Goal: Transaction & Acquisition: Purchase product/service

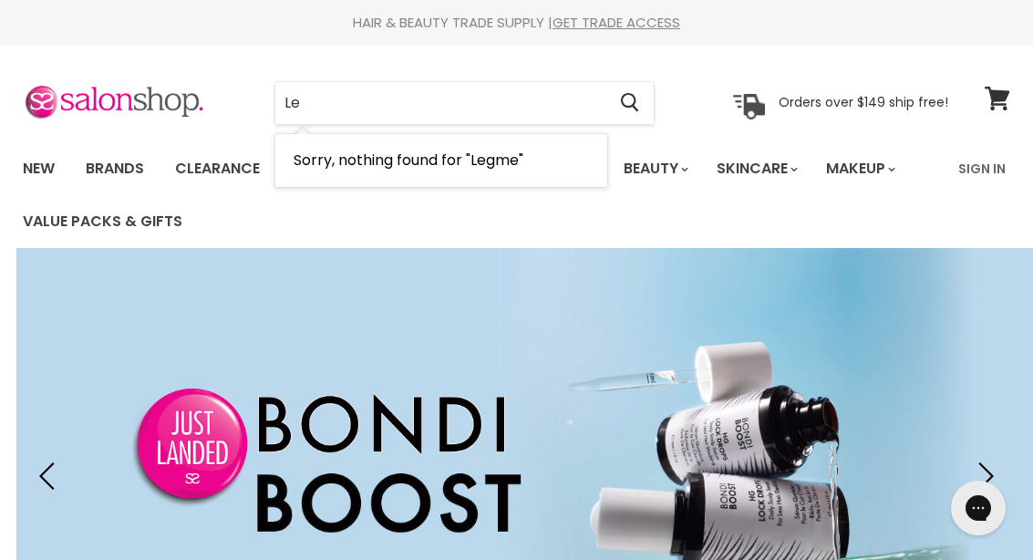
type input "L"
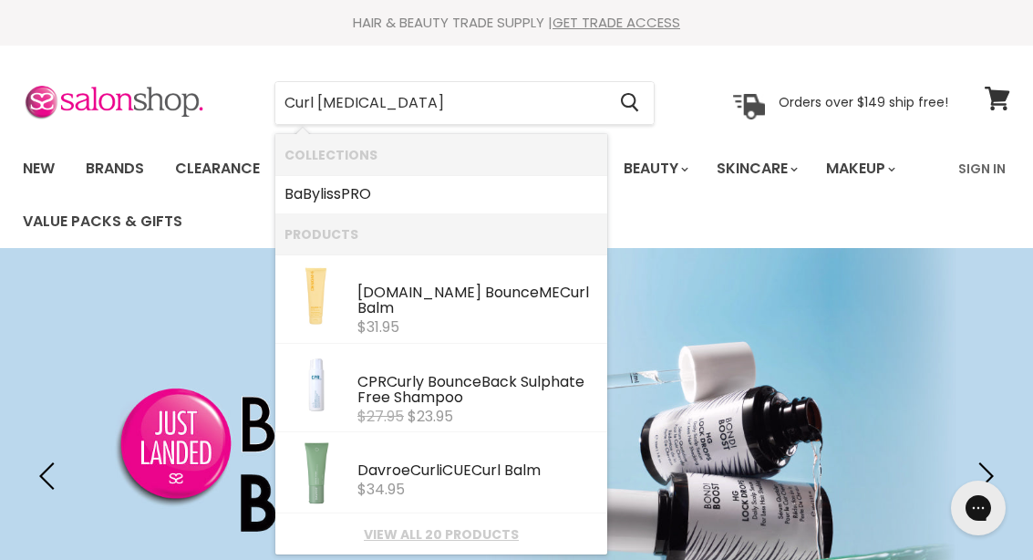
type input "Curl balm"
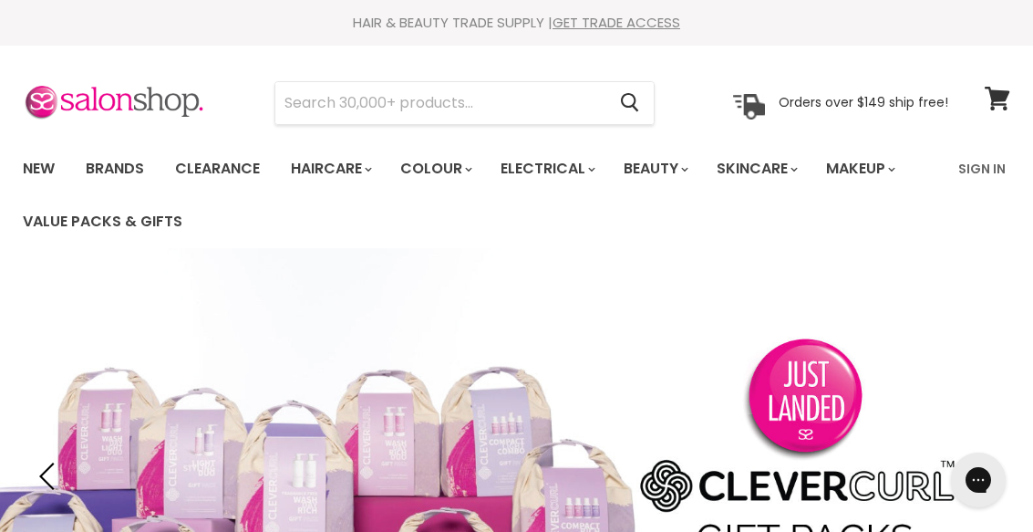
click at [992, 165] on link "Sign In" at bounding box center [982, 169] width 69 height 38
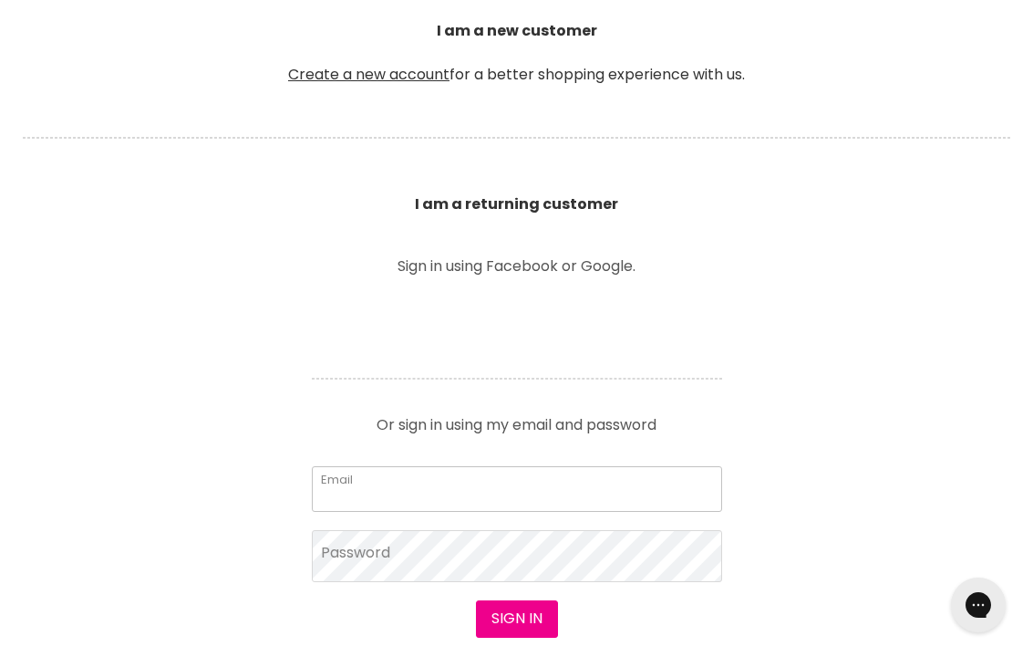
click at [431, 488] on input "Email" at bounding box center [517, 489] width 410 height 46
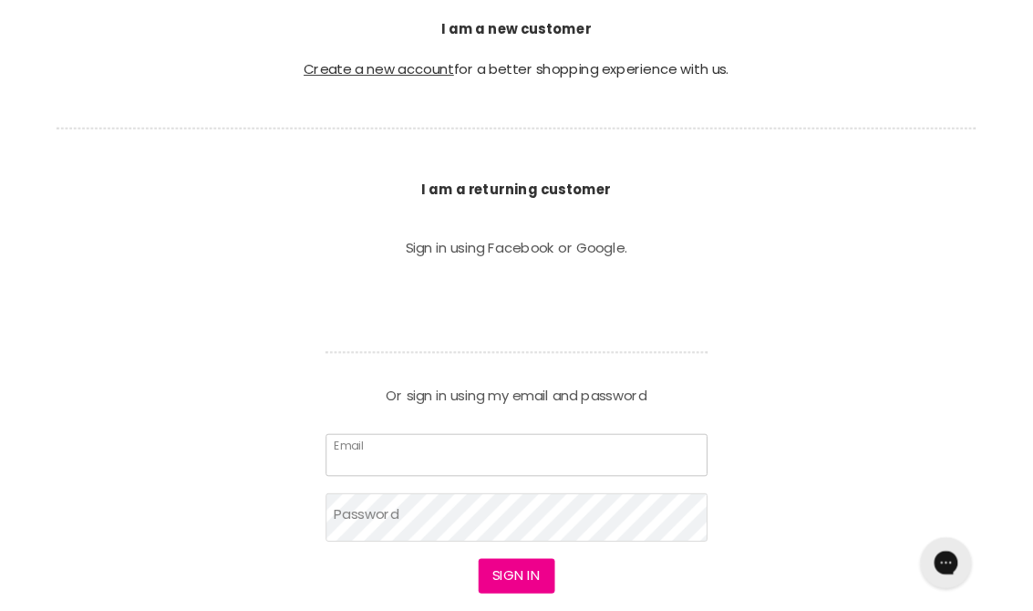
scroll to position [531, 0]
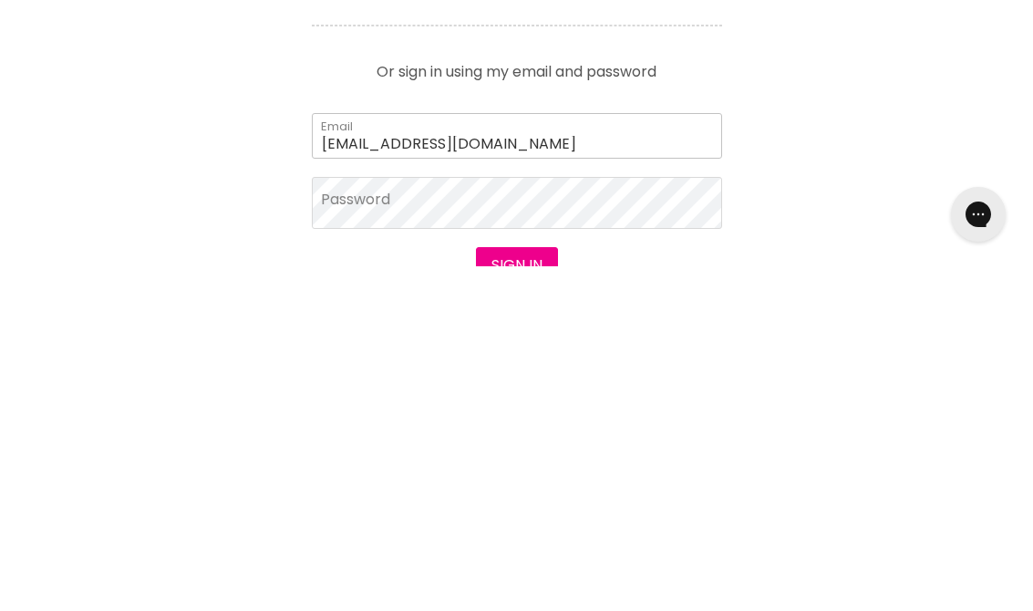
type input "sue63s@hotmail.com"
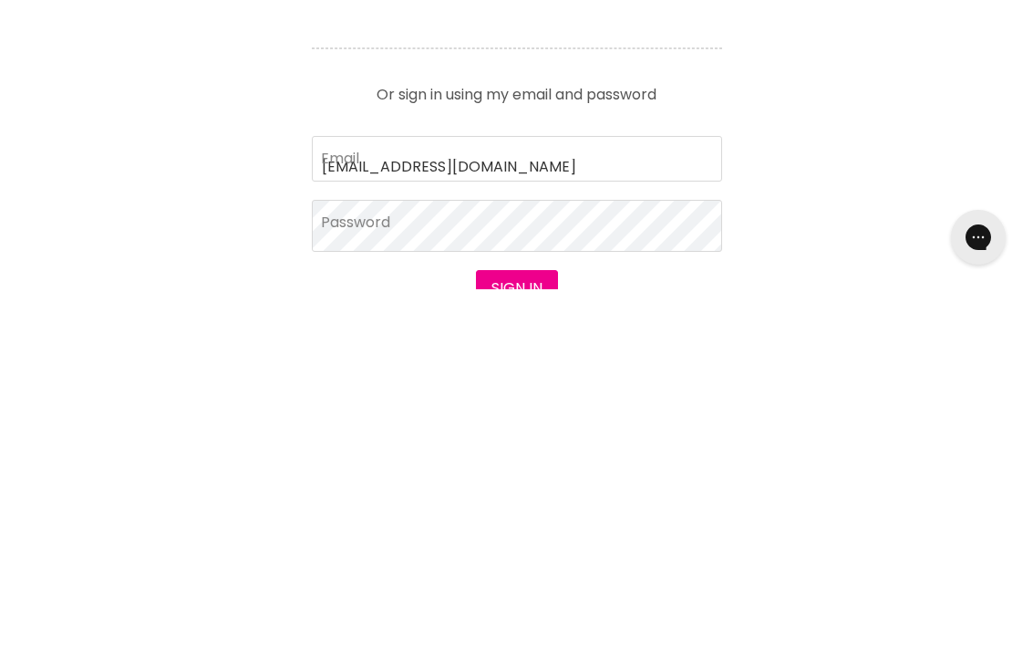
scroll to position [0, 0]
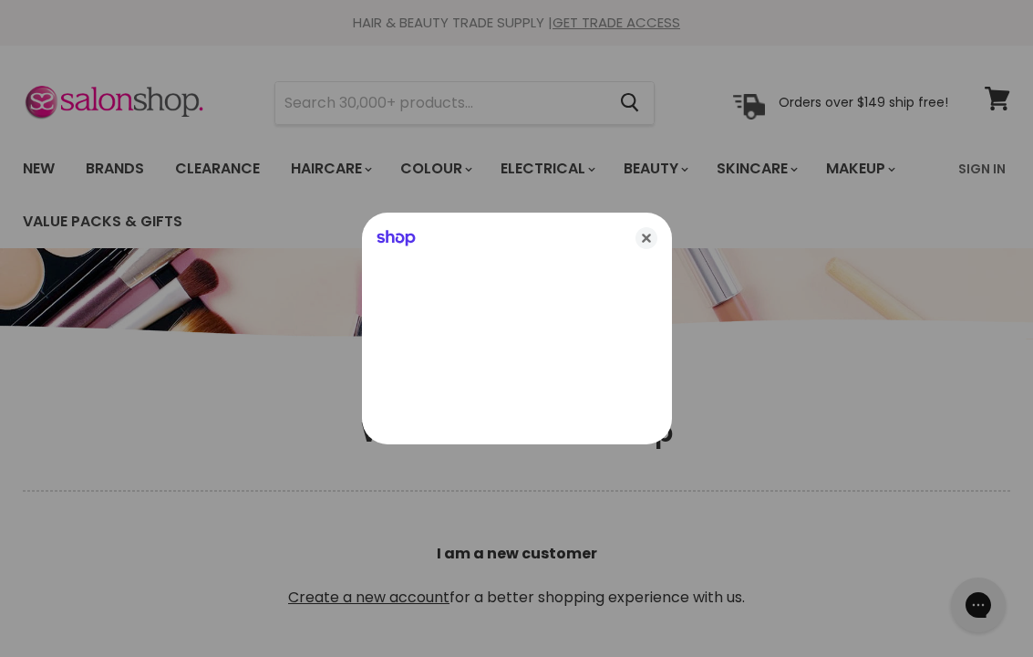
click at [651, 241] on icon "Close" at bounding box center [647, 238] width 22 height 22
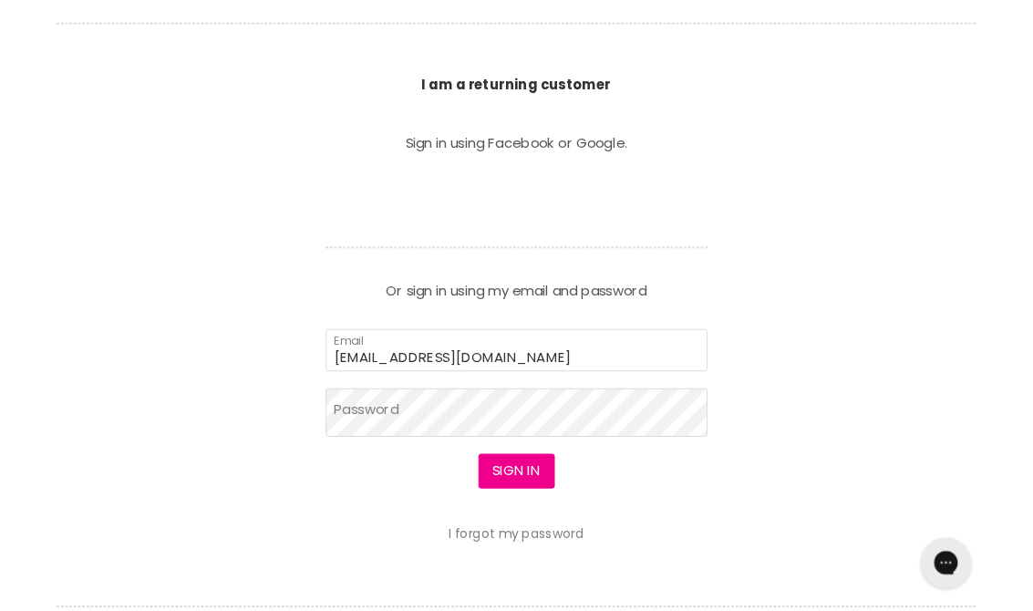
scroll to position [641, 0]
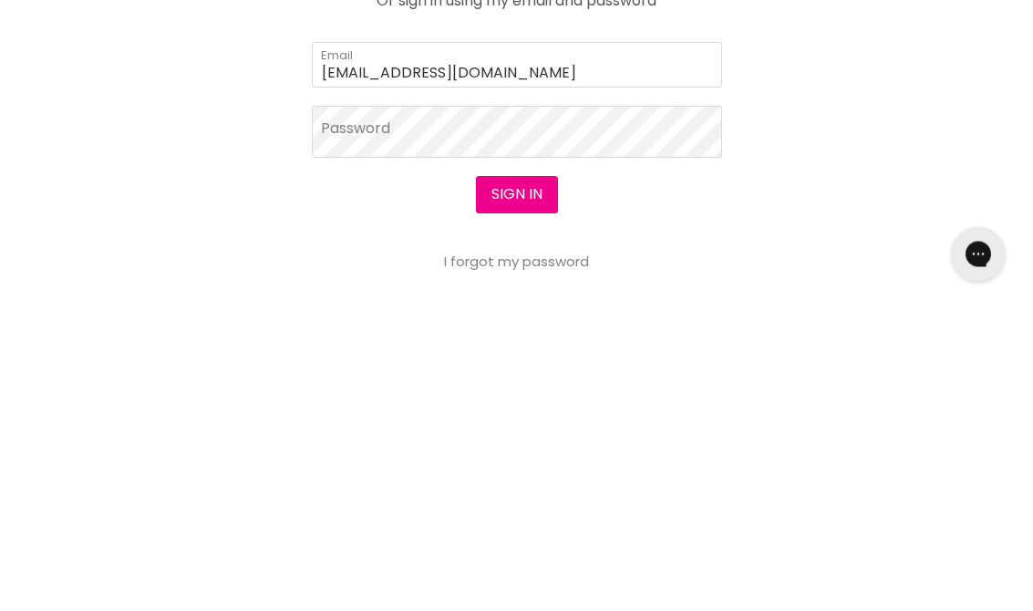
click at [532, 482] on button "Sign in" at bounding box center [517, 500] width 82 height 36
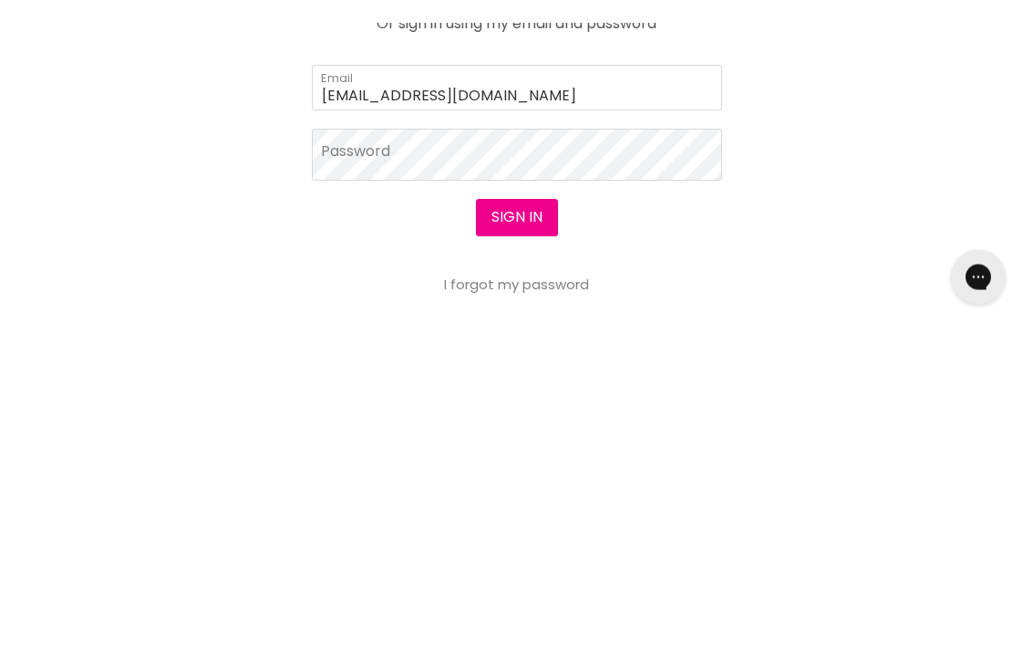
scroll to position [947, 0]
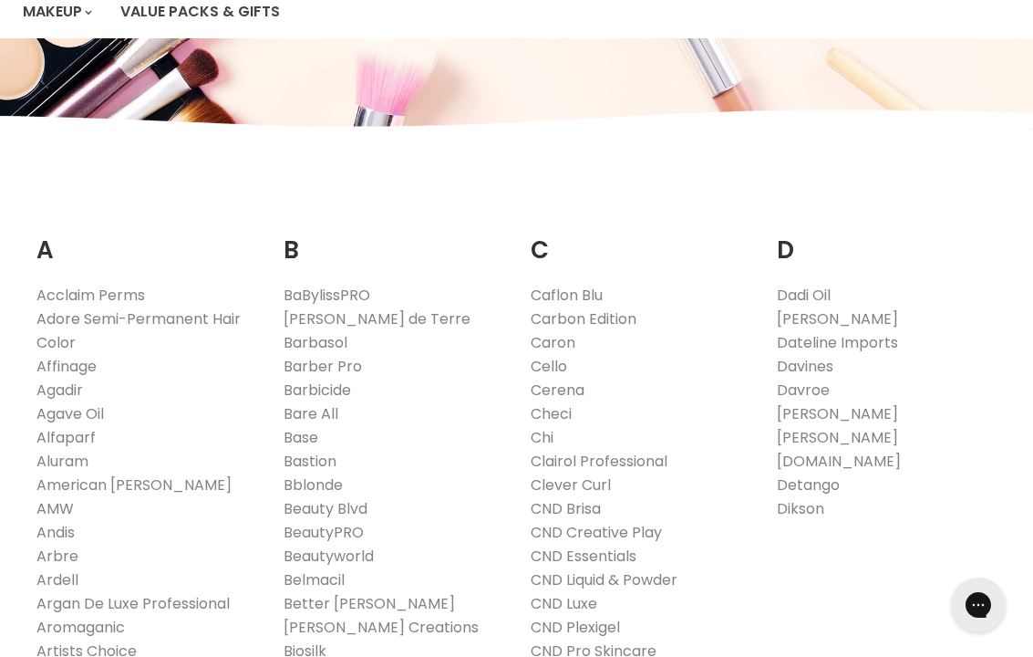
click at [96, 363] on link "Affinage" at bounding box center [66, 366] width 60 height 21
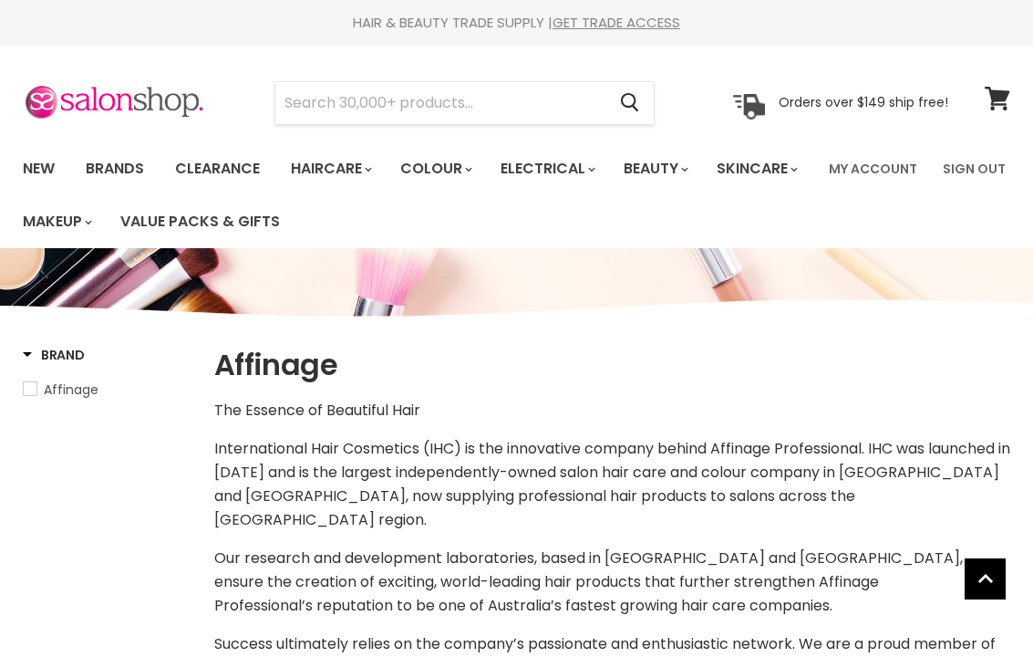
select select "manual"
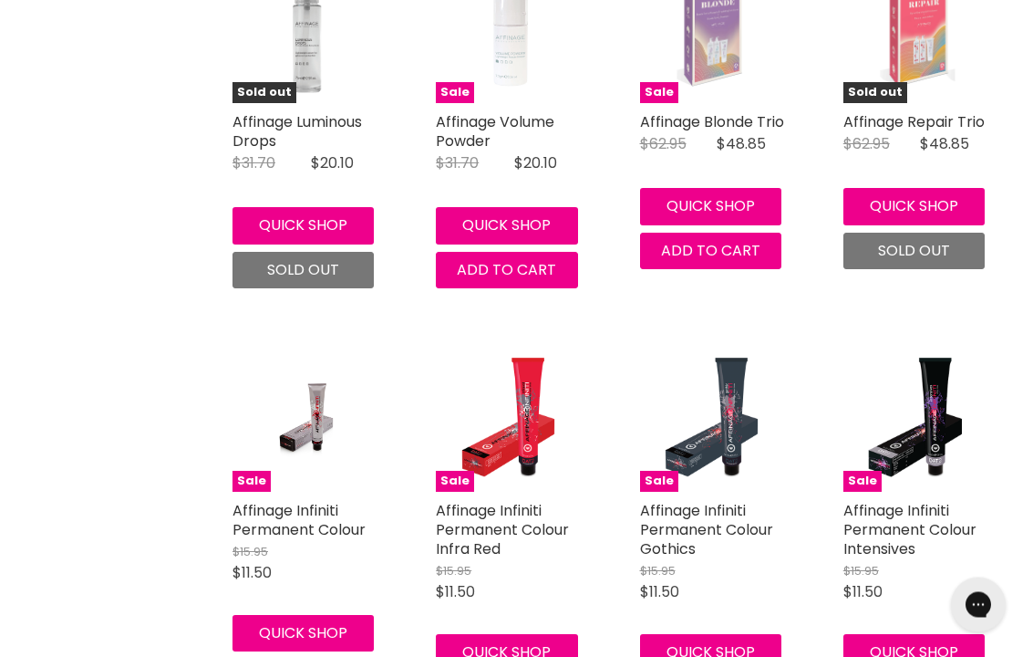
scroll to position [2857, 0]
click at [316, 500] on link "Affinage Infiniti Permanent Colour" at bounding box center [299, 520] width 133 height 40
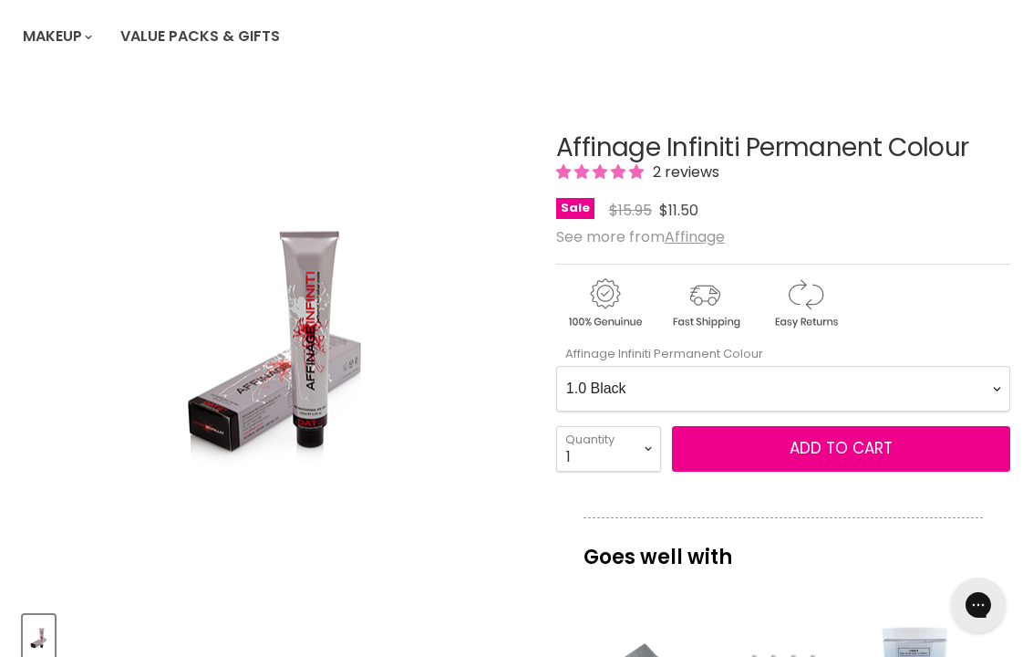
click at [803, 384] on Colour-0-0 "1.0 Black 2.0 Very Dark Brown 3.0 Dark Brown 3.66 Dark Burgundy Brown 4.0 Mediu…" at bounding box center [783, 389] width 454 height 46
click at [670, 386] on Colour-0-0 "1.0 Black 2.0 Very Dark Brown 3.0 Dark Brown 3.66 Dark Burgundy Brown 4.0 Mediu…" at bounding box center [783, 389] width 454 height 46
click at [858, 449] on span "Add to cart" at bounding box center [841, 448] width 103 height 22
click at [845, 448] on span "Add to cart" at bounding box center [841, 448] width 103 height 22
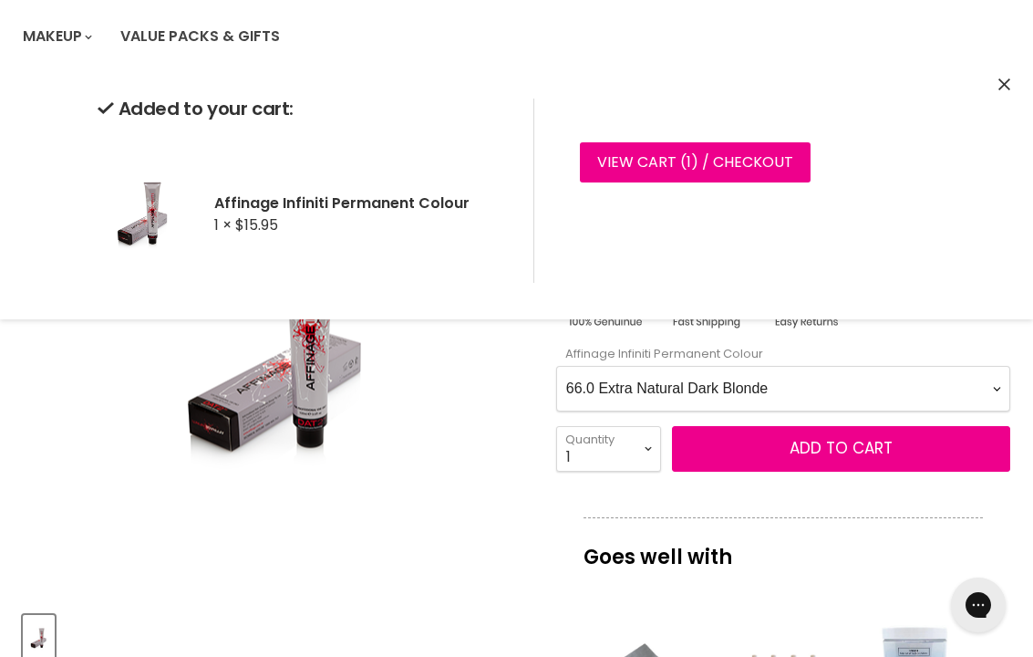
click at [985, 383] on Colour-0-0 "1.0 Black 2.0 Very Dark Brown 3.0 Dark Brown 3.66 Dark Burgundy Brown 4.0 Mediu…" at bounding box center [783, 389] width 454 height 46
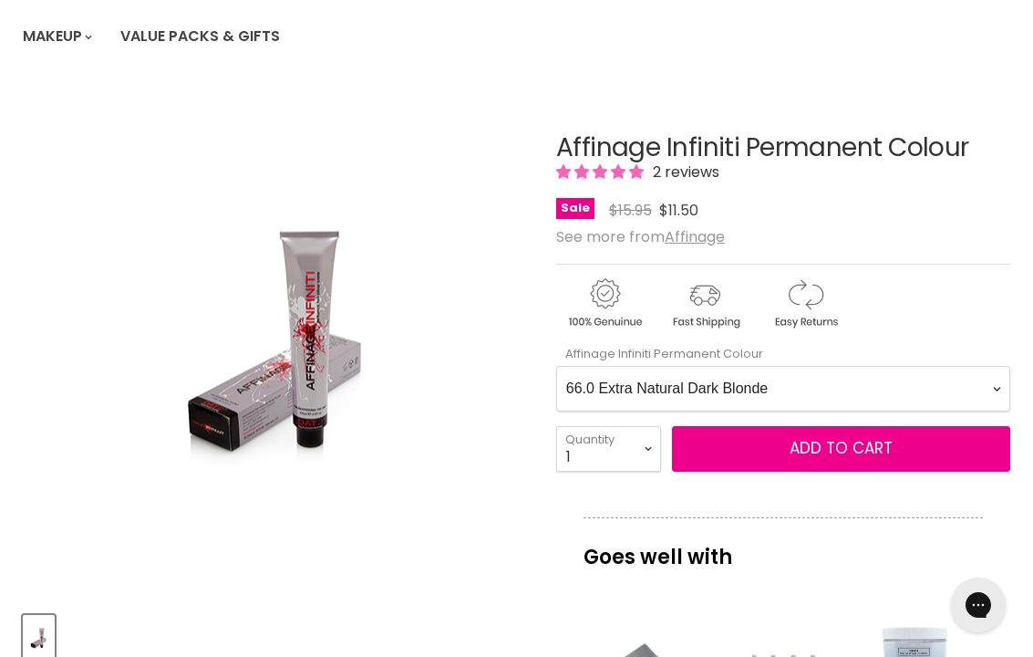
scroll to position [273, 0]
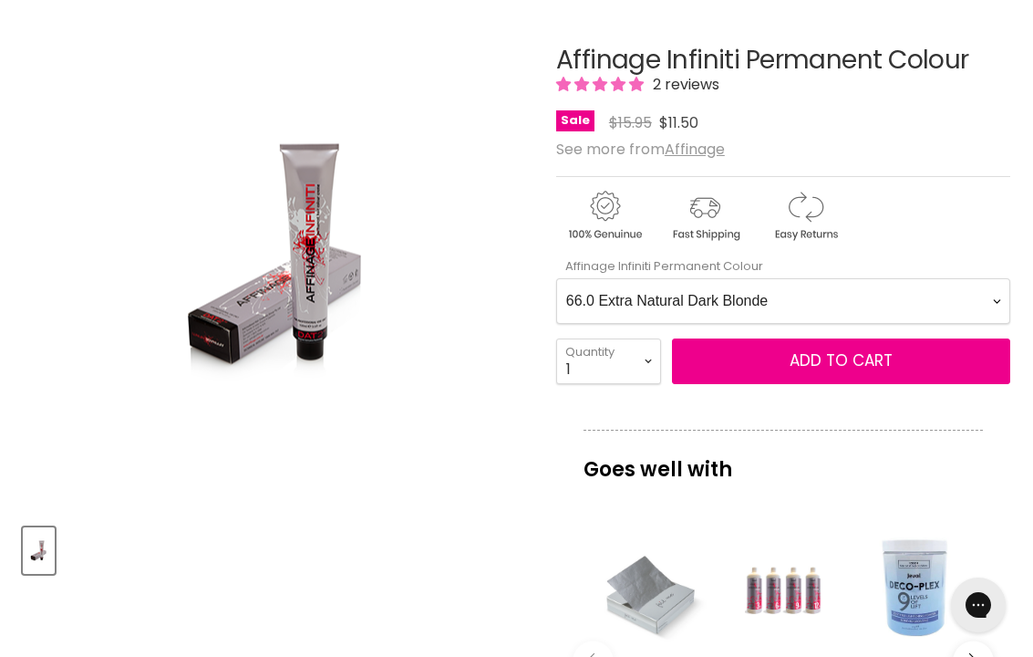
click at [964, 295] on Colour-0-0 "1.0 Black 2.0 Very Dark Brown 3.0 Dark Brown 3.66 Dark Burgundy Brown 4.0 Mediu…" at bounding box center [783, 301] width 454 height 46
click at [855, 360] on span "Add to cart" at bounding box center [841, 360] width 103 height 22
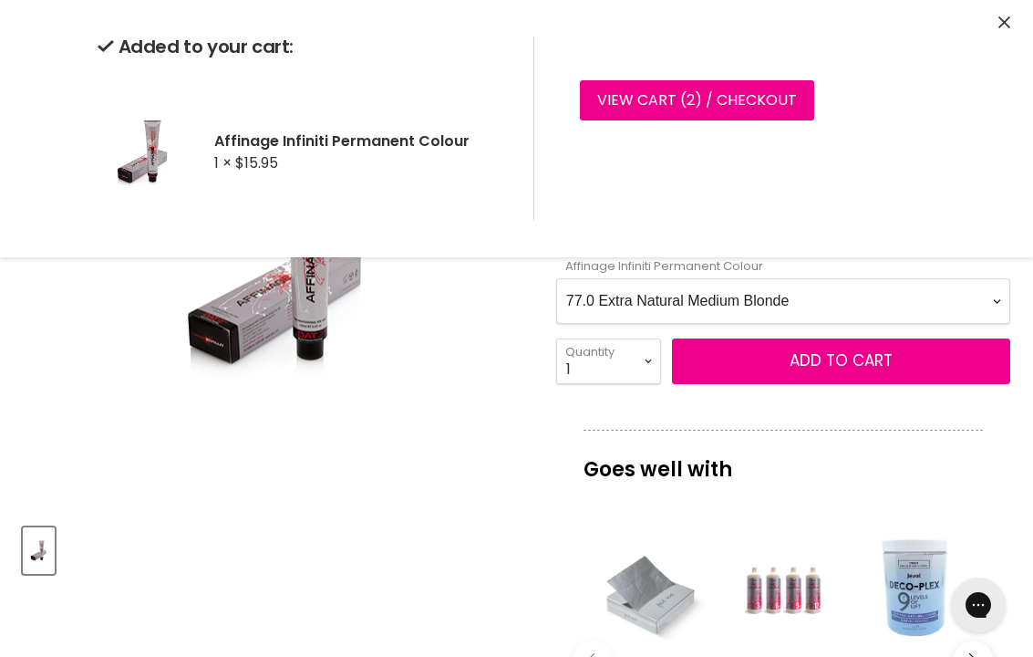
click at [918, 295] on Colour-0-0 "1.0 Black 2.0 Very Dark Brown 3.0 Dark Brown 3.66 Dark Burgundy Brown 4.0 Mediu…" at bounding box center [783, 301] width 454 height 46
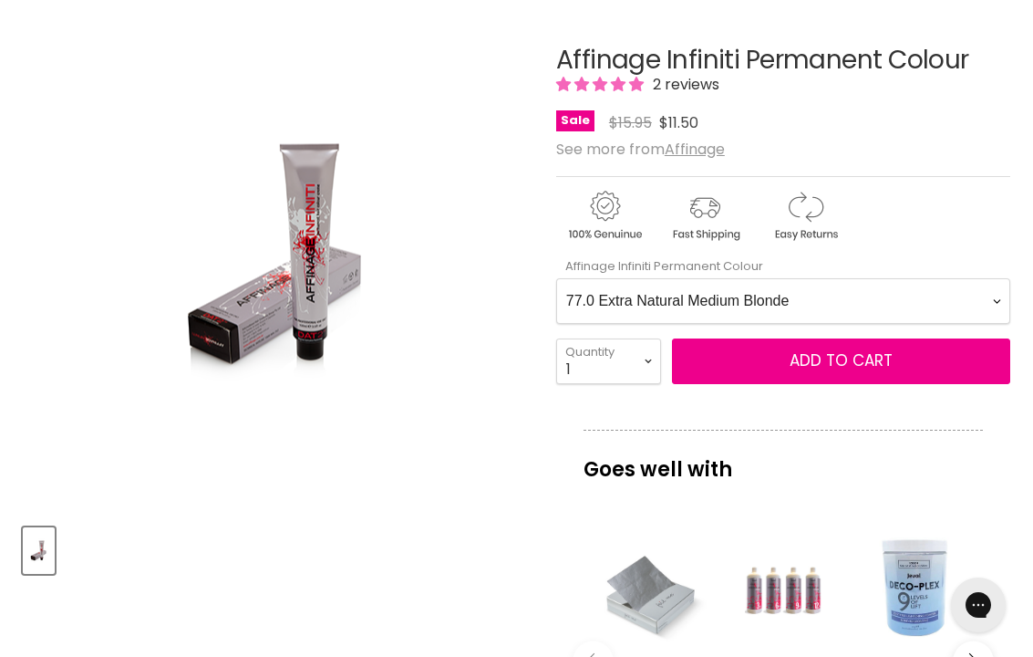
click at [854, 297] on Colour-0-0 "1.0 Black 2.0 Very Dark Brown 3.0 Dark Brown 3.66 Dark Burgundy Brown 4.0 Mediu…" at bounding box center [783, 301] width 454 height 46
click at [855, 364] on span "Add to cart" at bounding box center [841, 360] width 103 height 22
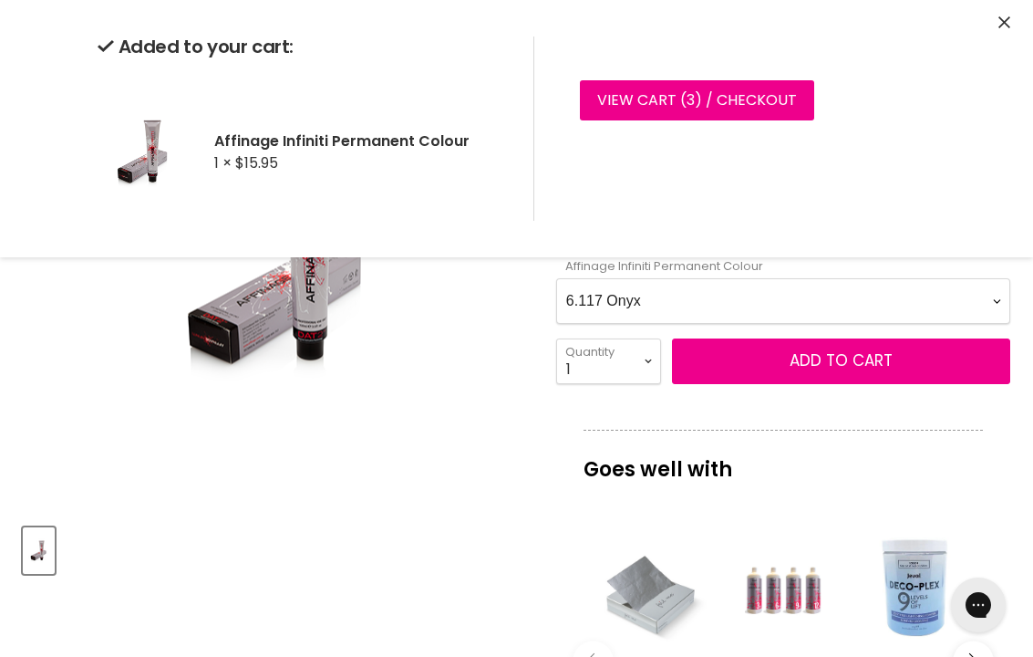
click at [910, 296] on Colour-0-0 "1.0 Black 2.0 Very Dark Brown 3.0 Dark Brown 3.66 Dark Burgundy Brown 4.0 Mediu…" at bounding box center [783, 301] width 454 height 46
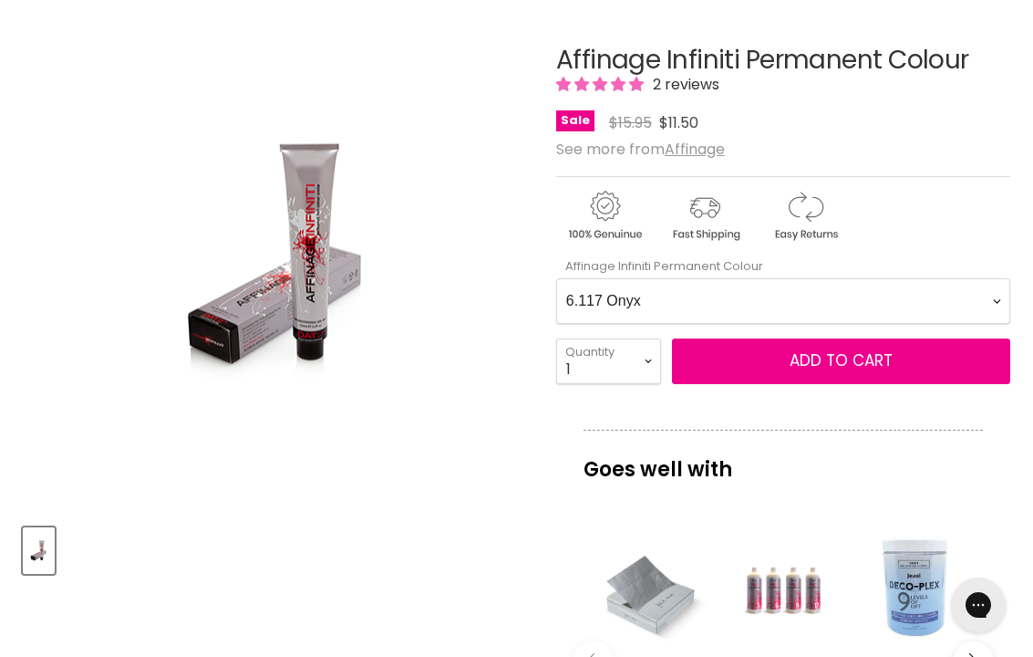
click at [949, 298] on Colour-0-0 "1.0 Black 2.0 Very Dark Brown 3.0 Dark Brown 3.66 Dark Burgundy Brown 4.0 Mediu…" at bounding box center [783, 301] width 454 height 46
click at [875, 359] on span "Add to cart" at bounding box center [841, 360] width 103 height 22
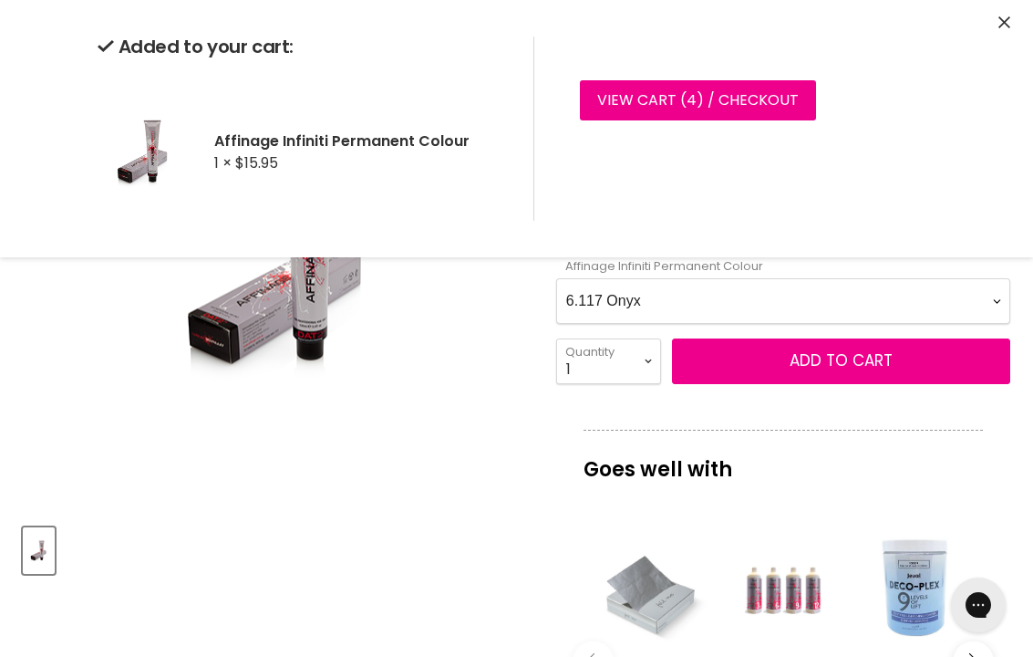
click at [792, 297] on Colour-0-0 "1.0 Black 2.0 Very Dark Brown 3.0 Dark Brown 3.66 Dark Burgundy Brown 4.0 Mediu…" at bounding box center [783, 301] width 454 height 46
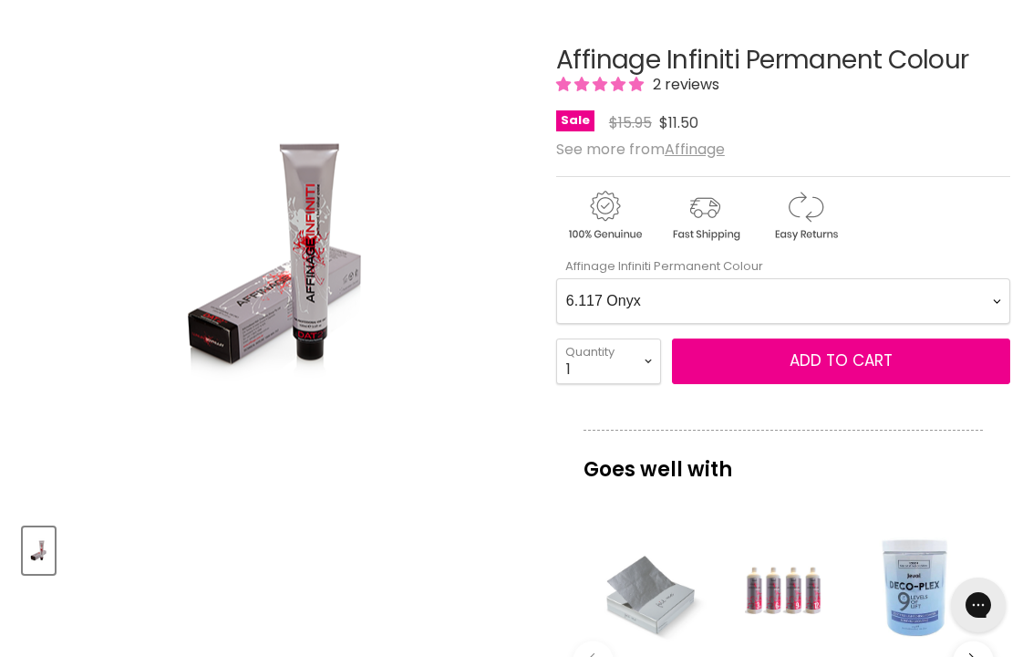
click at [888, 307] on Colour-0-0 "1.0 Black 2.0 Very Dark Brown 3.0 Dark Brown 3.66 Dark Burgundy Brown 4.0 Mediu…" at bounding box center [783, 301] width 454 height 46
click at [848, 357] on span "Add to cart" at bounding box center [841, 360] width 103 height 22
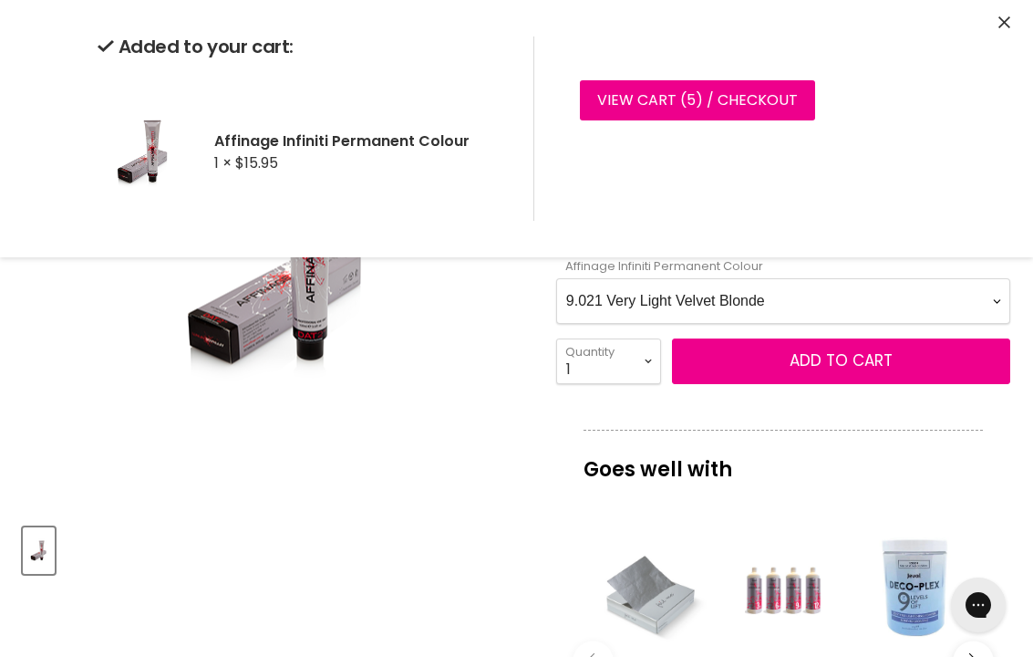
click at [820, 297] on Colour-0-0 "1.0 Black 2.0 Very Dark Brown 3.0 Dark Brown 3.66 Dark Burgundy Brown 4.0 Mediu…" at bounding box center [783, 301] width 454 height 46
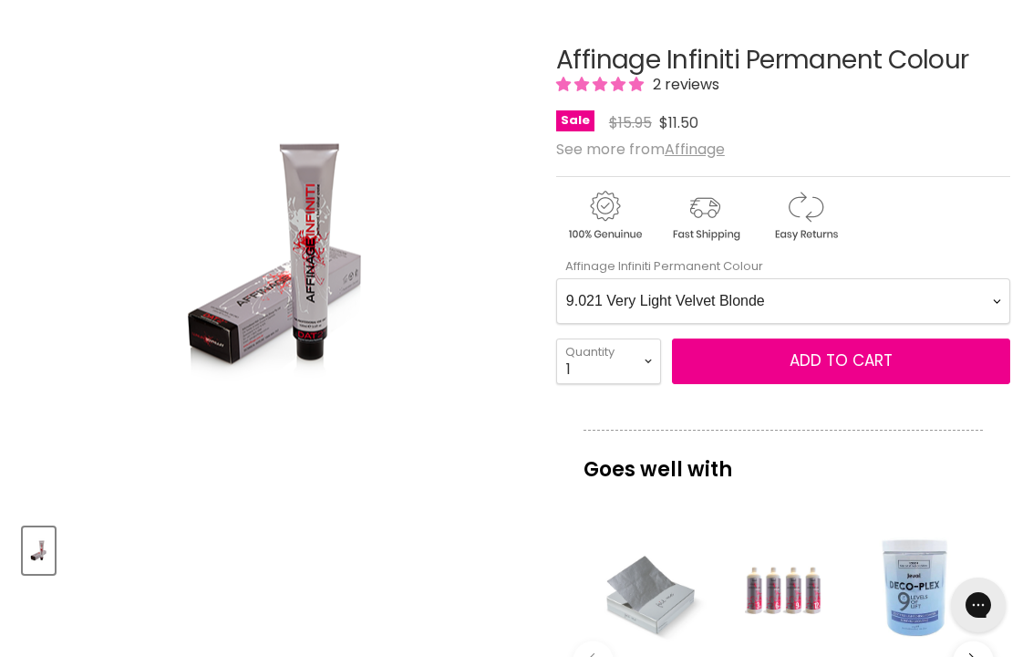
click at [862, 301] on Colour-0-0 "1.0 Black 2.0 Very Dark Brown 3.0 Dark Brown 3.66 Dark Burgundy Brown 4.0 Mediu…" at bounding box center [783, 301] width 454 height 46
click at [854, 359] on span "Add to cart" at bounding box center [841, 360] width 103 height 22
click at [795, 298] on Colour-0-0 "1.0 Black 2.0 Very Dark Brown 3.0 Dark Brown 3.66 Dark Burgundy Brown 4.0 Mediu…" at bounding box center [783, 301] width 454 height 46
click at [855, 298] on Colour-0-0 "1.0 Black 2.0 Very Dark Brown 3.0 Dark Brown 3.66 Dark Burgundy Brown 4.0 Mediu…" at bounding box center [783, 301] width 454 height 46
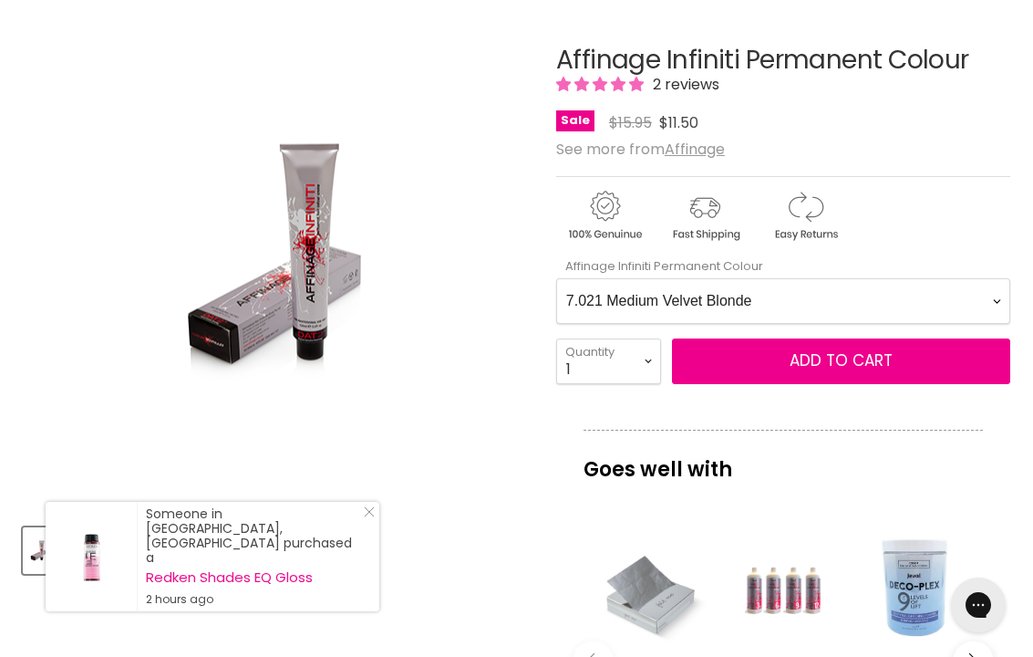
click at [865, 355] on span "Add to cart" at bounding box center [841, 360] width 103 height 22
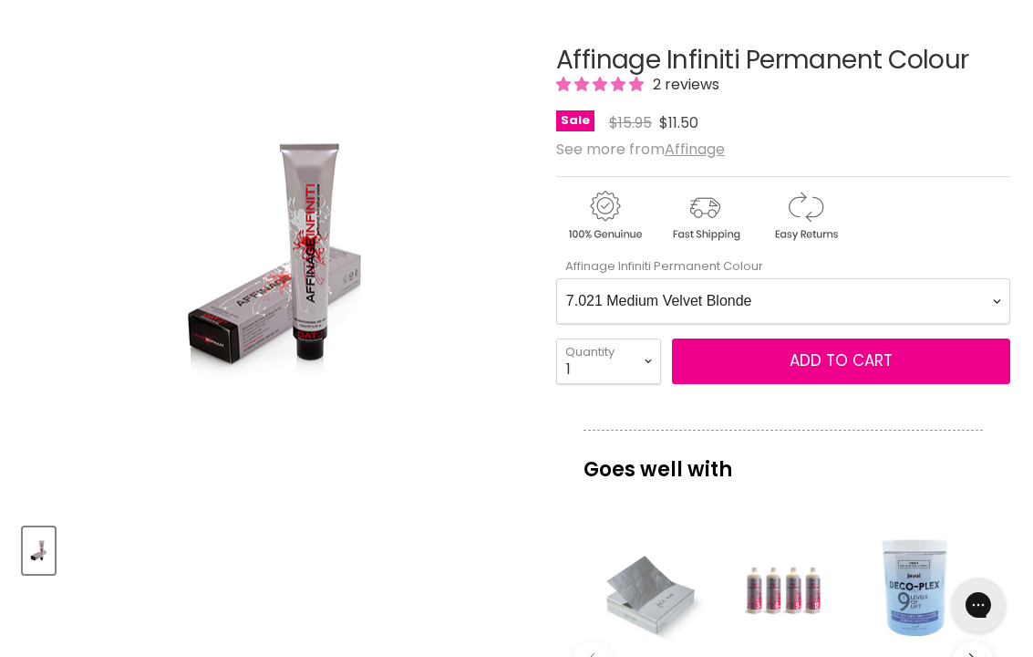
click at [851, 291] on Colour-0-0 "1.0 Black 2.0 Very Dark Brown 3.0 Dark Brown 3.66 Dark Burgundy Brown 4.0 Mediu…" at bounding box center [783, 301] width 454 height 46
click at [814, 297] on Colour-0-0 "1.0 Black 2.0 Very Dark Brown 3.0 Dark Brown 3.66 Dark Burgundy Brown 4.0 Mediu…" at bounding box center [783, 301] width 454 height 46
click at [872, 355] on span "Add to cart" at bounding box center [841, 360] width 103 height 22
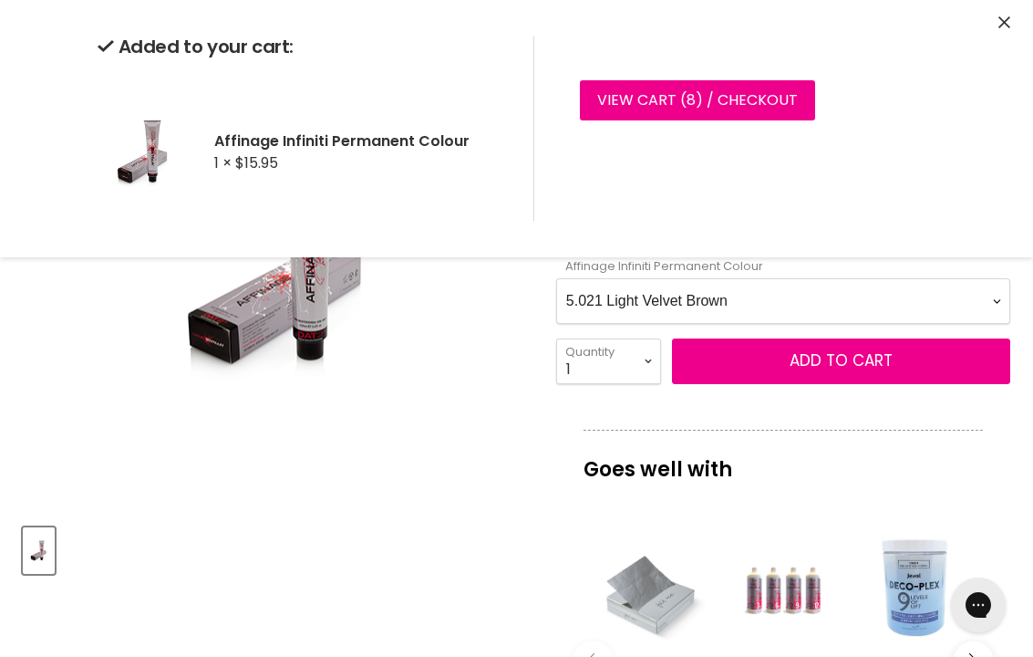
click at [958, 293] on Colour-0-0 "1.0 Black 2.0 Very Dark Brown 3.0 Dark Brown 3.66 Dark Burgundy Brown 4.0 Mediu…" at bounding box center [783, 301] width 454 height 46
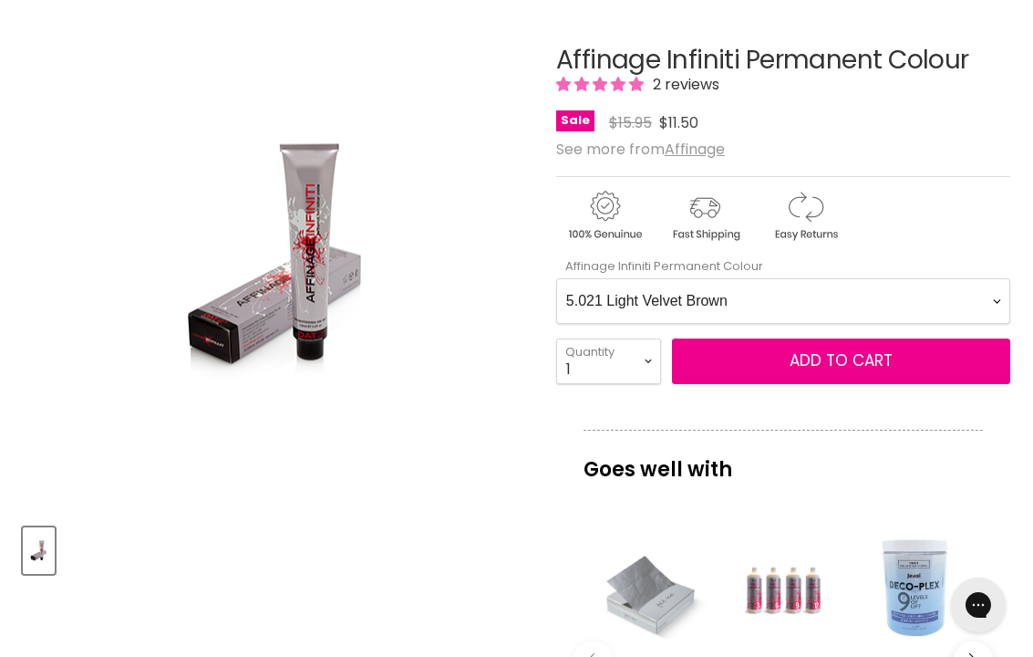
click at [977, 299] on Colour-0-0 "1.0 Black 2.0 Very Dark Brown 3.0 Dark Brown 3.66 Dark Burgundy Brown 4.0 Mediu…" at bounding box center [783, 301] width 454 height 46
click at [859, 361] on span "Add to cart" at bounding box center [841, 360] width 103 height 22
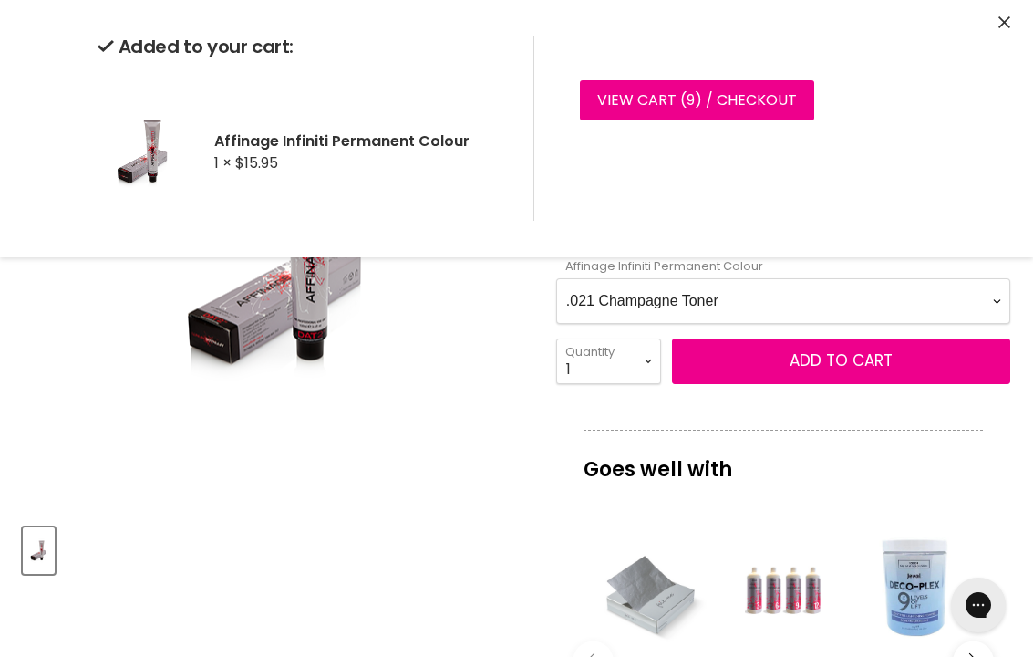
click at [931, 291] on Colour-0-0 "1.0 Black 2.0 Very Dark Brown 3.0 Dark Brown 3.66 Dark Burgundy Brown 4.0 Mediu…" at bounding box center [783, 301] width 454 height 46
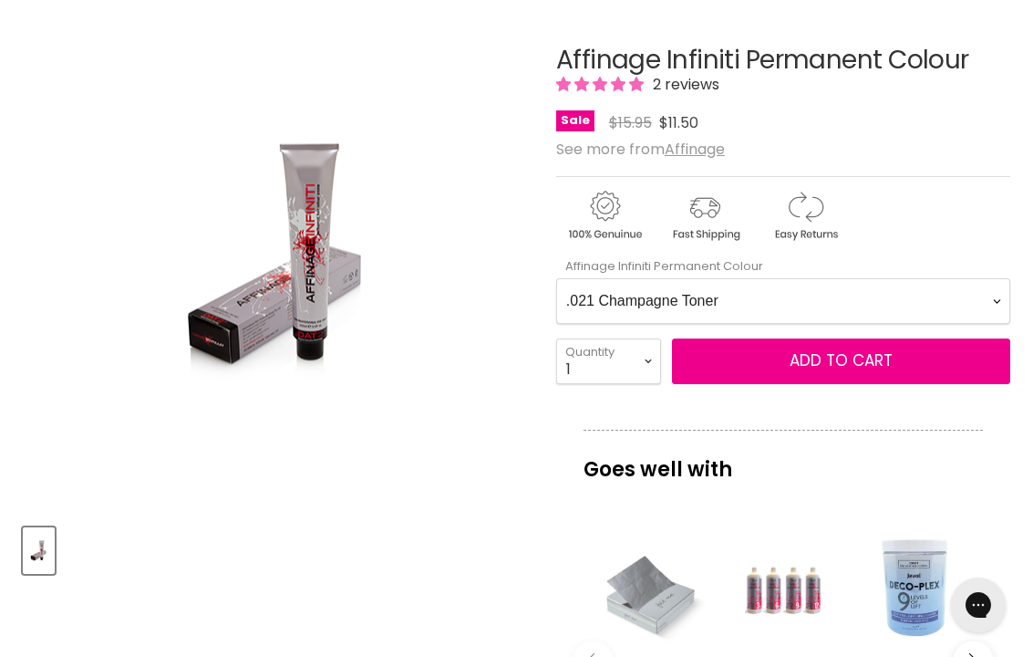
click at [921, 299] on Colour-0-0 "1.0 Black 2.0 Very Dark Brown 3.0 Dark Brown 3.66 Dark Burgundy Brown 4.0 Mediu…" at bounding box center [783, 301] width 454 height 46
select Colour-0-0 ".22 Lavender Toner"
click at [903, 360] on button "Add to cart" at bounding box center [841, 361] width 338 height 46
click at [842, 290] on Colour-0-0 "1.0 Black 2.0 Very Dark Brown 3.0 Dark Brown 3.66 Dark Burgundy Brown 4.0 Mediu…" at bounding box center [783, 301] width 454 height 46
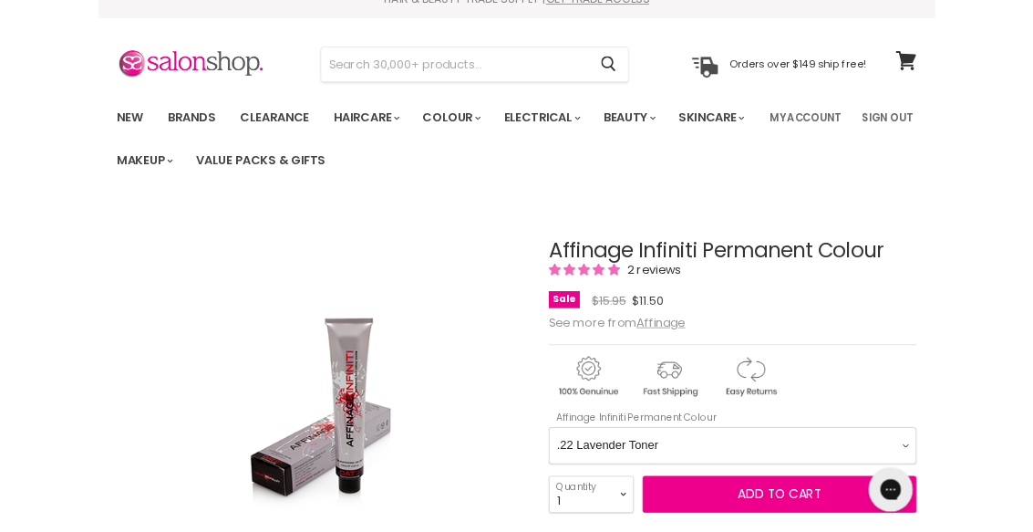
scroll to position [0, 0]
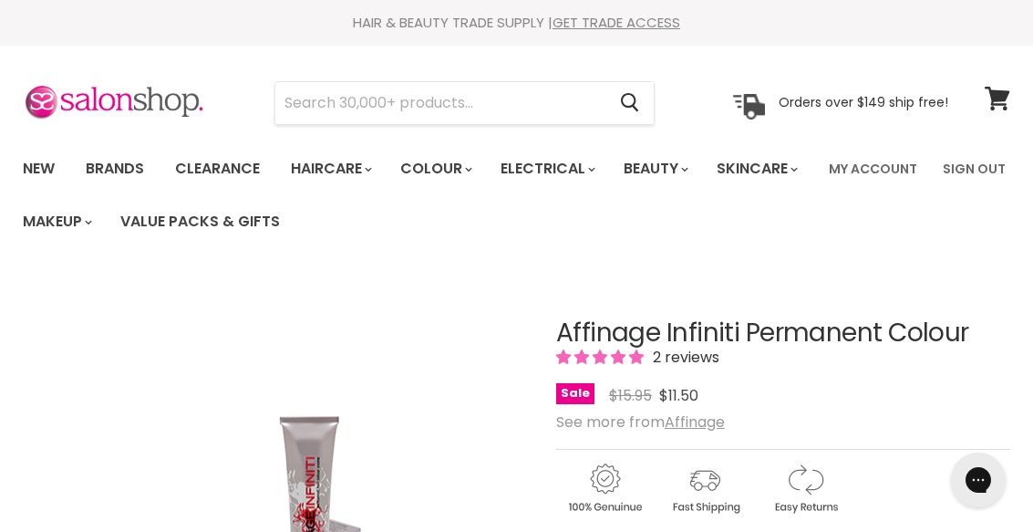
click at [119, 168] on link "Brands" at bounding box center [115, 169] width 86 height 38
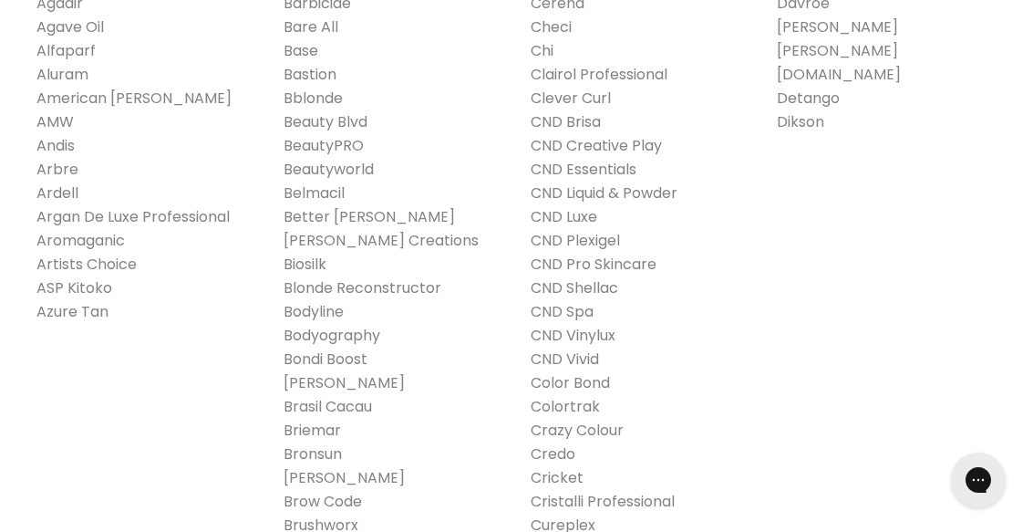
click at [93, 289] on link "ASP Kitoko" at bounding box center [74, 287] width 76 height 21
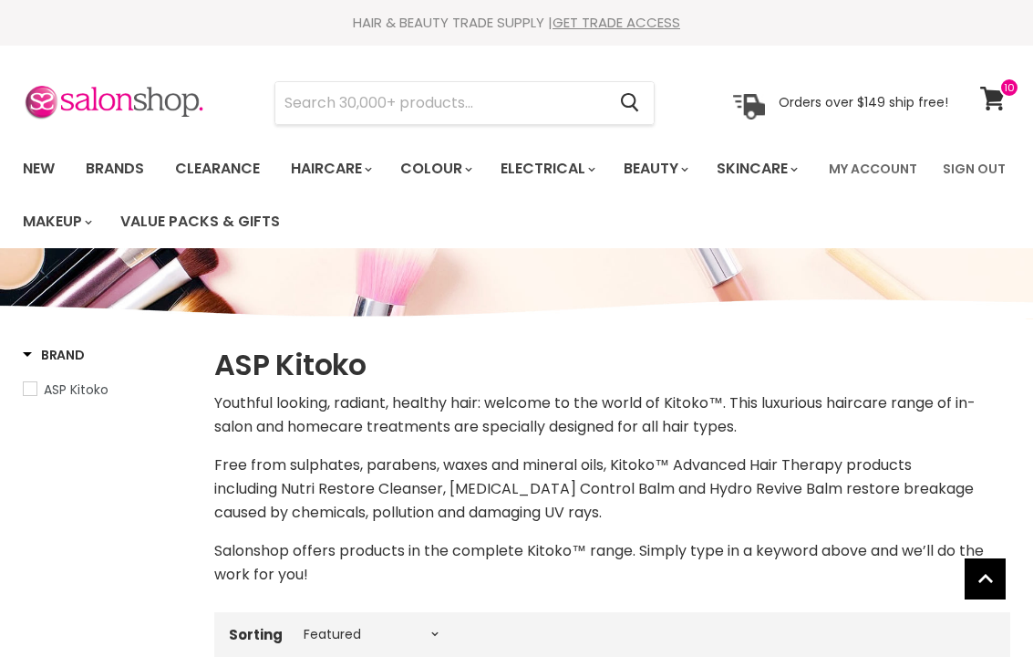
select select "manual"
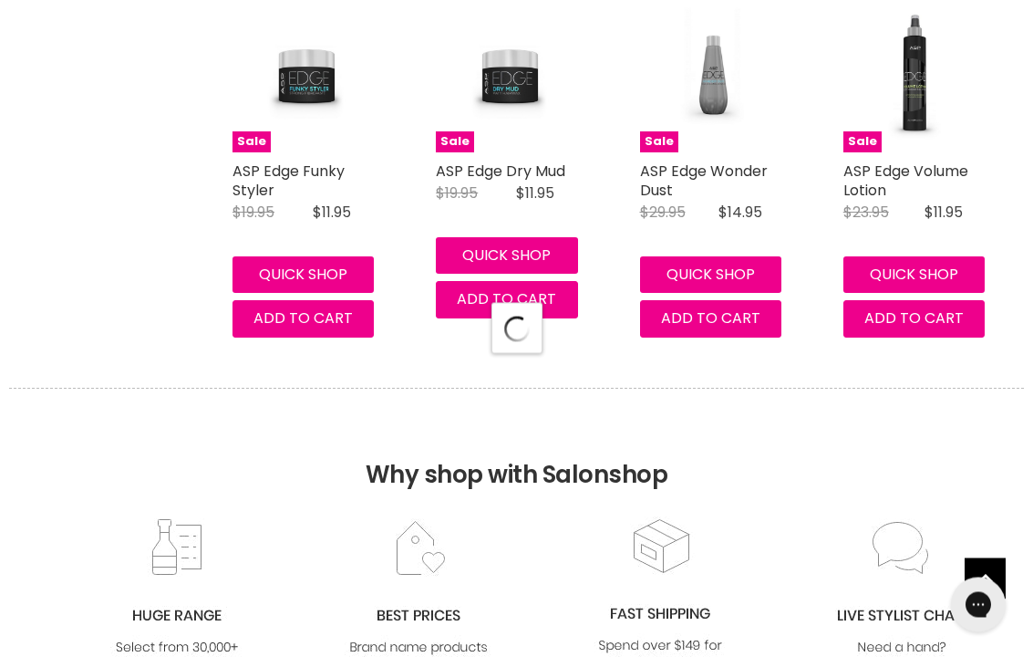
select select "manual"
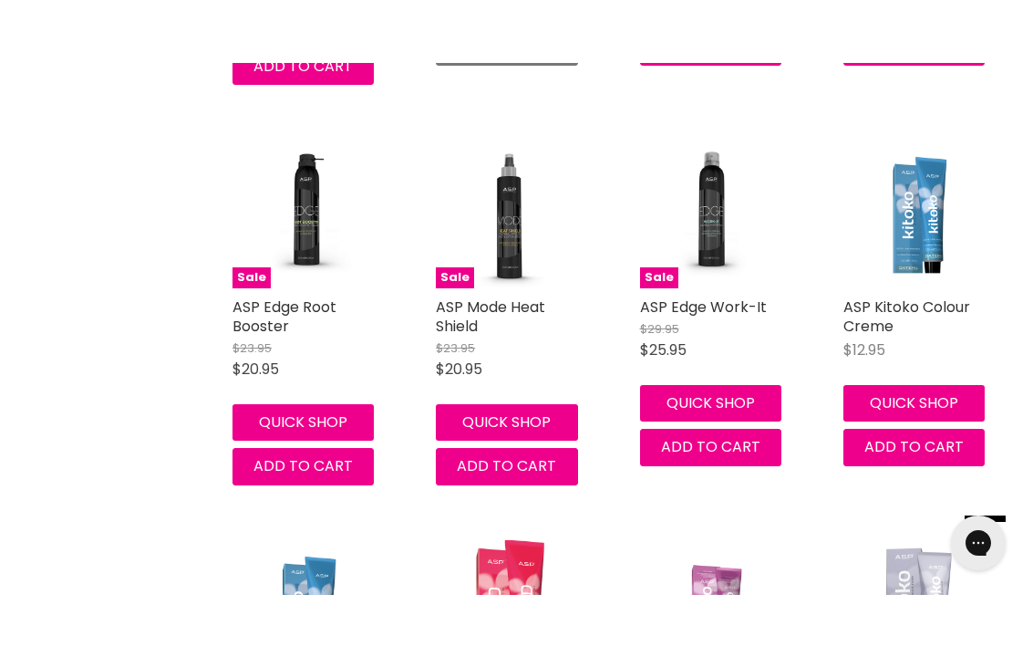
scroll to position [5873, 0]
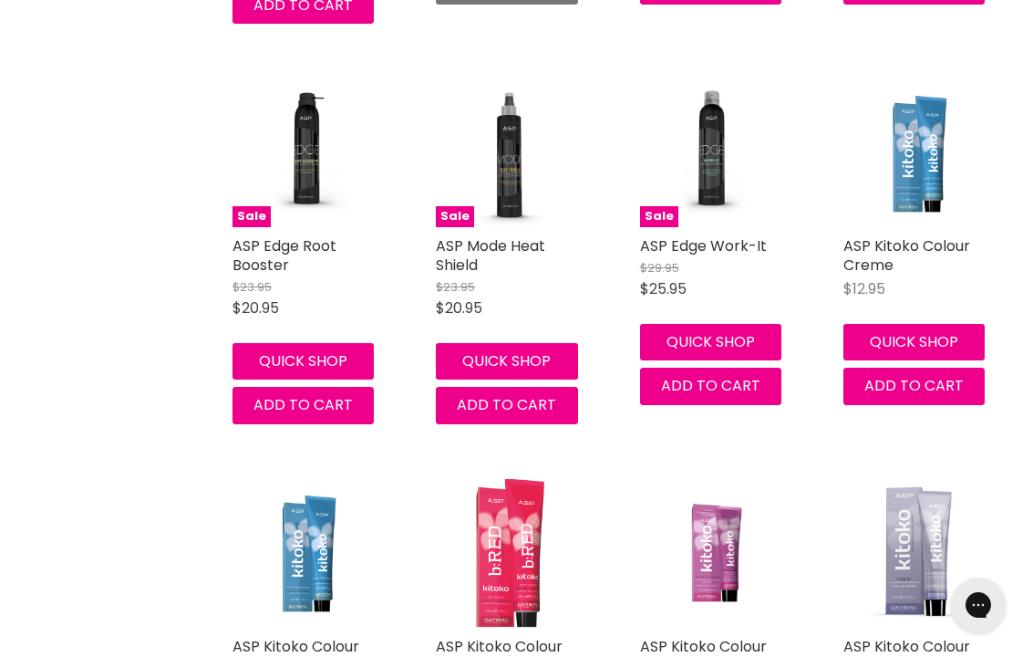
click at [937, 150] on img "Main content" at bounding box center [918, 153] width 149 height 148
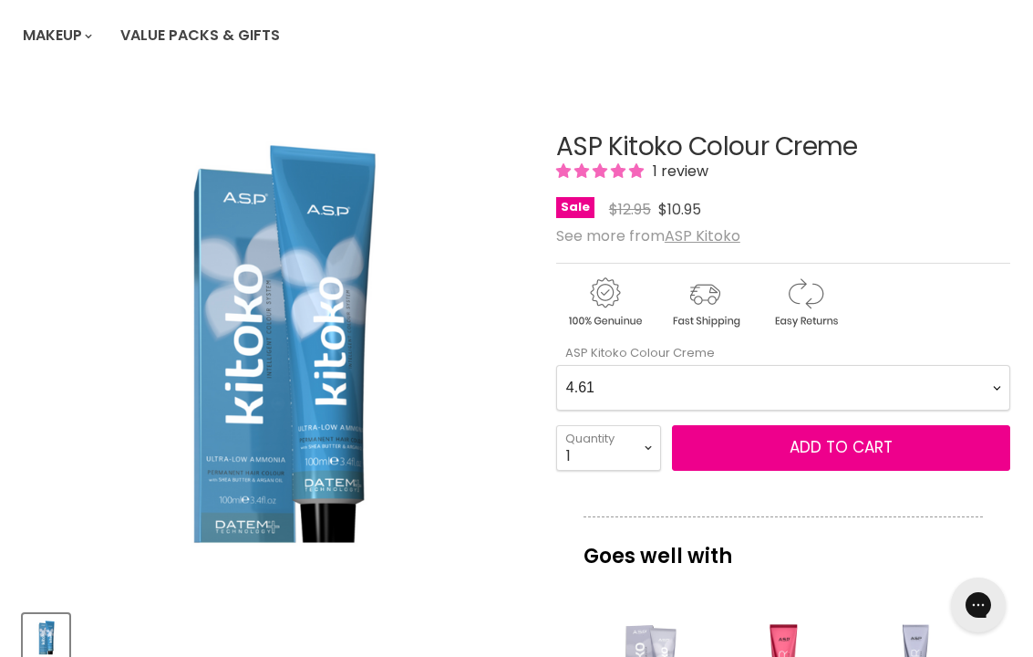
click at [750, 378] on Creme-0-0 "4.61 5.727 6.61 7.51 9.026 9.03 9.145 12.771 1.0 2.0 3.0 4.0 5.0 6.0 7.0 8.0 9.…" at bounding box center [783, 388] width 454 height 46
click at [843, 444] on span "Add to cart" at bounding box center [841, 447] width 103 height 22
click at [881, 448] on span "Add to cart" at bounding box center [841, 447] width 103 height 22
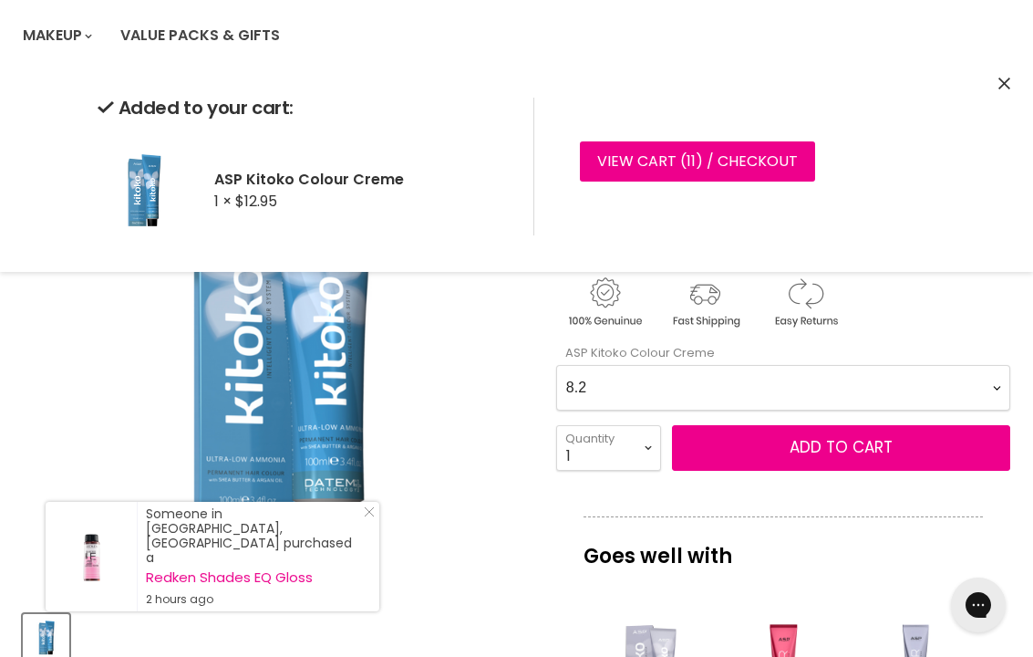
click at [791, 384] on Creme-0-0 "4.61 5.727 6.61 7.51 9.026 9.03 9.145 12.771 1.0 2.0 3.0 4.0 5.0 6.0 7.0 8.0 9.…" at bounding box center [783, 388] width 454 height 46
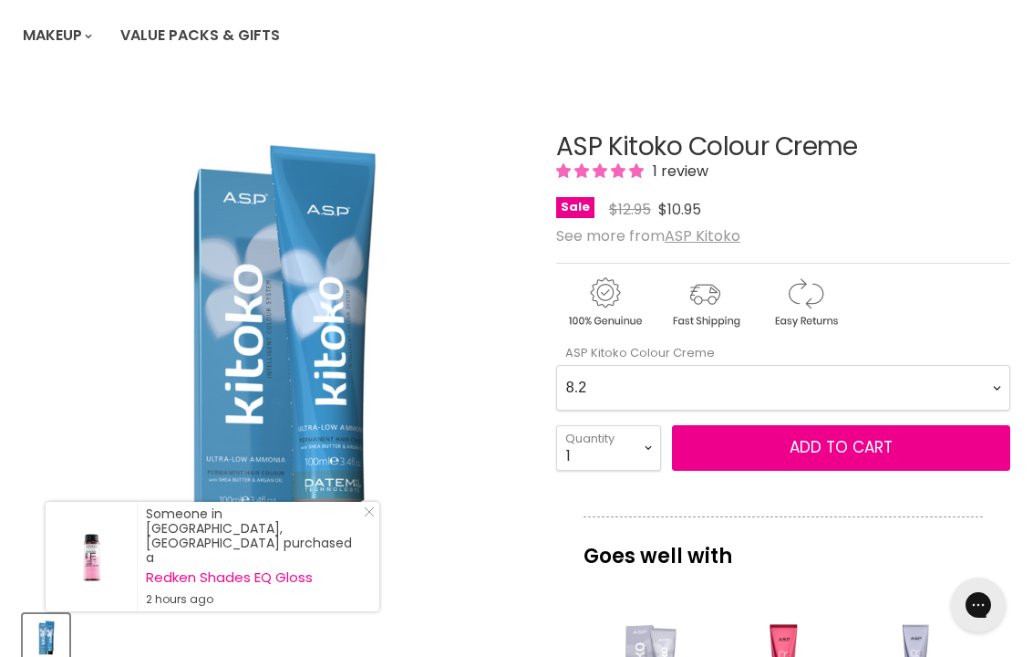
scroll to position [273, 0]
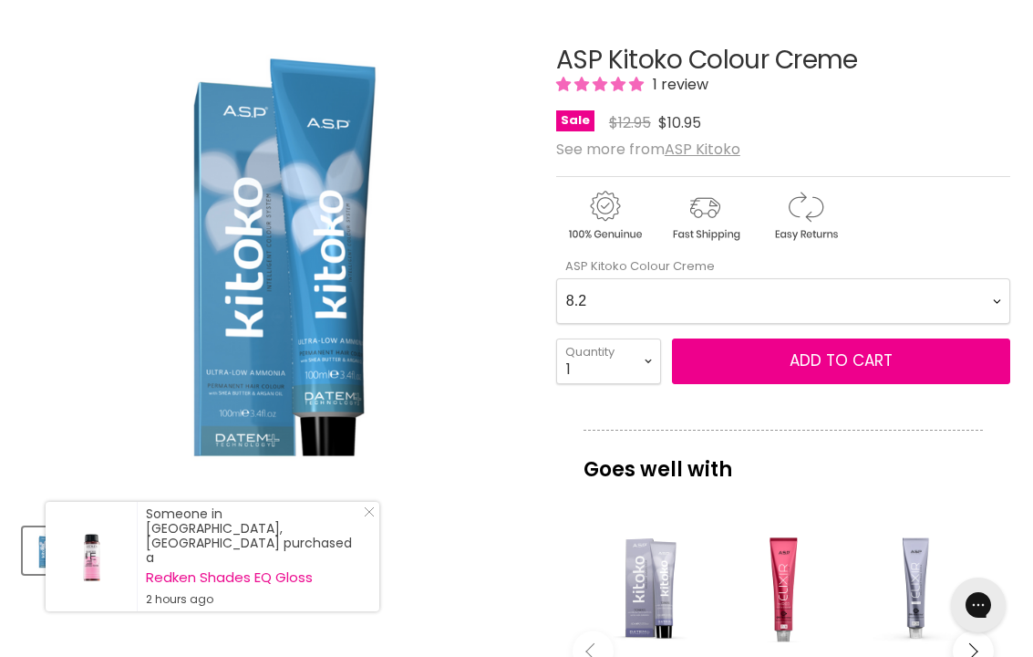
click at [786, 299] on Creme-0-0 "4.61 5.727 6.61 7.51 9.026 9.03 9.145 12.771 1.0 2.0 3.0 4.0 5.0 6.0 7.0 8.0 9.…" at bounding box center [783, 301] width 454 height 46
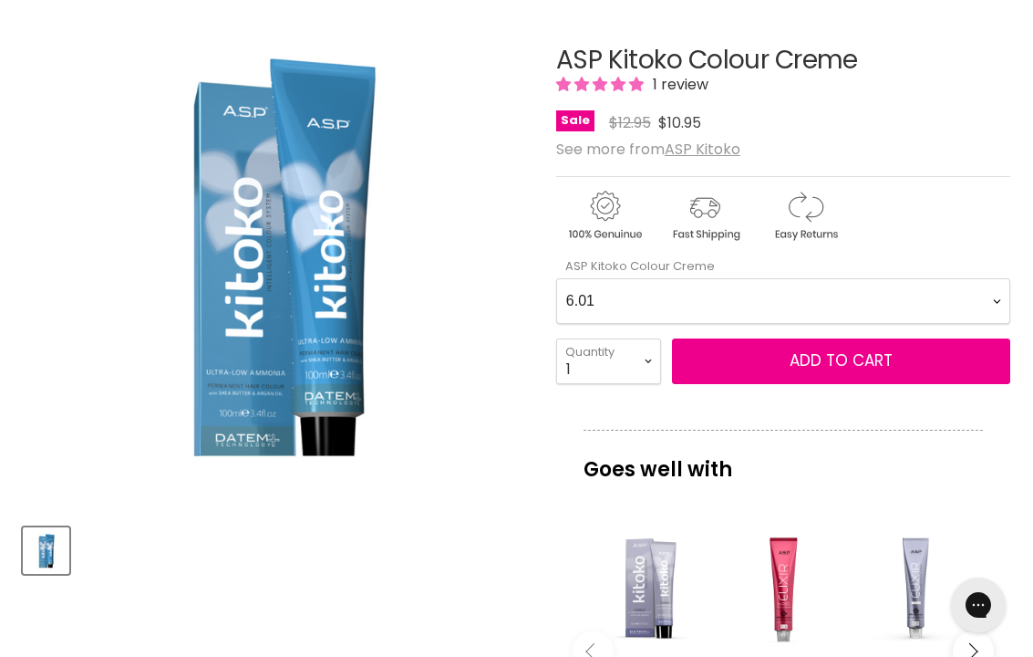
click at [843, 359] on span "Add to cart" at bounding box center [841, 360] width 103 height 22
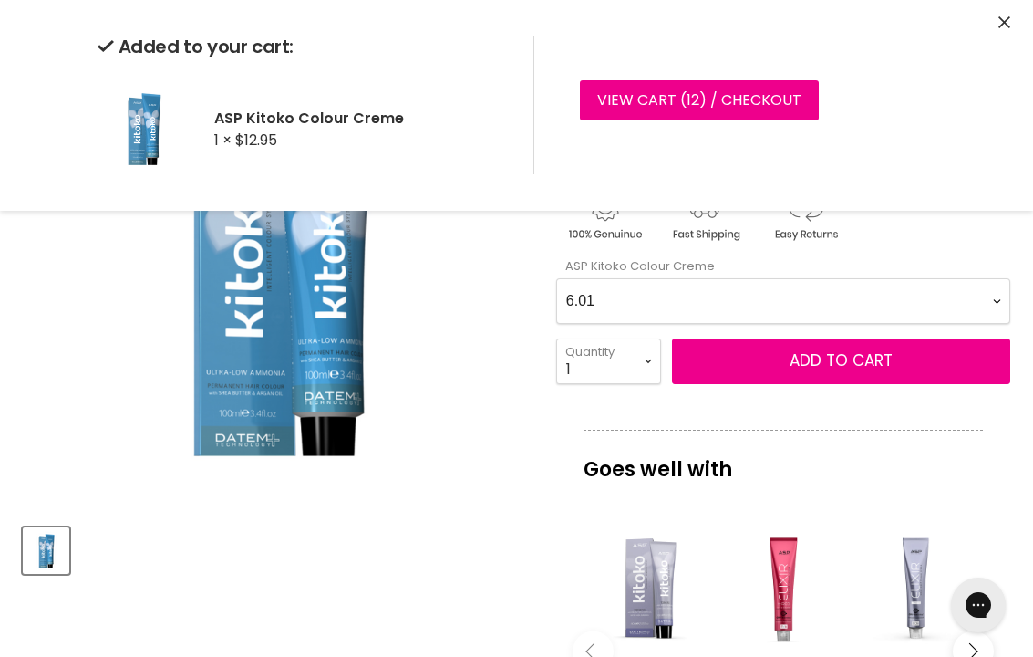
click at [858, 356] on span "Add to cart" at bounding box center [841, 360] width 103 height 22
click at [870, 355] on span "Add to cart" at bounding box center [841, 360] width 103 height 22
click at [698, 295] on Creme-0-0 "4.61 5.727 6.61 7.51 9.026 9.03 9.145 12.771 1.0 2.0 3.0 4.0 5.0 6.0 7.0 8.0 9.…" at bounding box center [783, 301] width 454 height 46
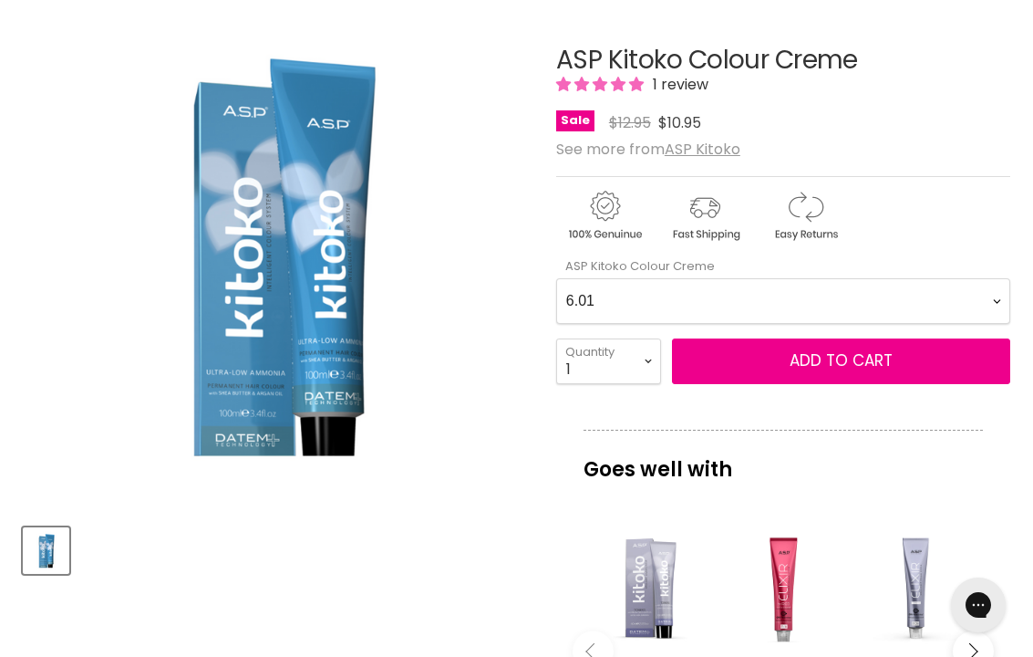
click at [863, 298] on Creme-0-0 "4.61 5.727 6.61 7.51 9.026 9.03 9.145 12.771 1.0 2.0 3.0 4.0 5.0 6.0 7.0 8.0 9.…" at bounding box center [783, 301] width 454 height 46
click at [850, 364] on span "Add to cart" at bounding box center [841, 360] width 103 height 22
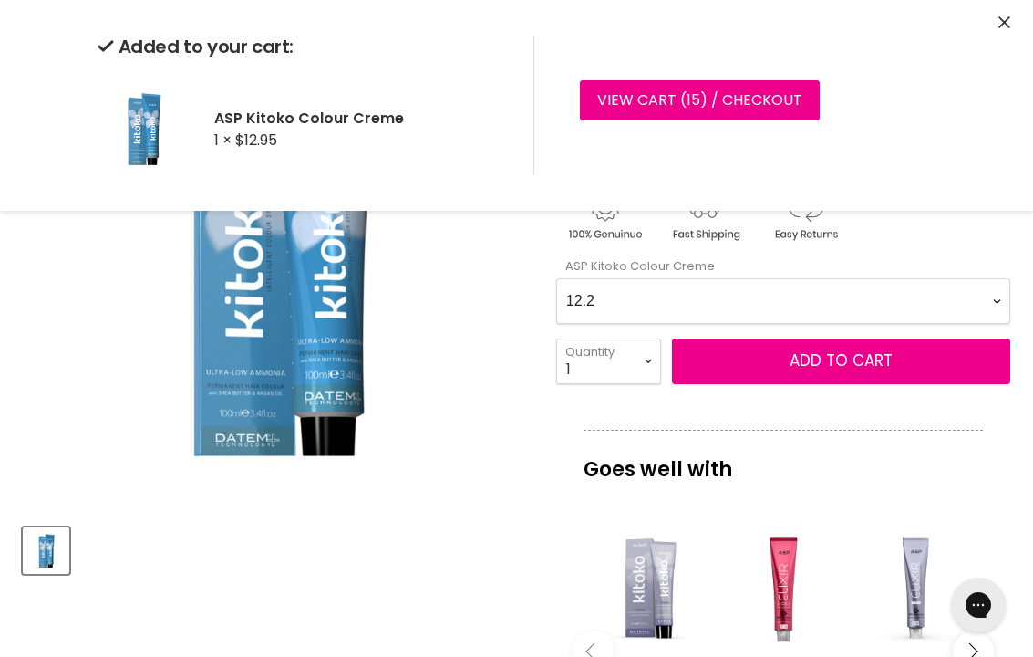
click at [851, 361] on span "Add to cart" at bounding box center [841, 360] width 103 height 22
click at [770, 294] on Creme-0-0 "4.61 5.727 6.61 7.51 9.026 9.03 9.145 12.771 1.0 2.0 3.0 4.0 5.0 6.0 7.0 8.0 9.…" at bounding box center [783, 301] width 454 height 46
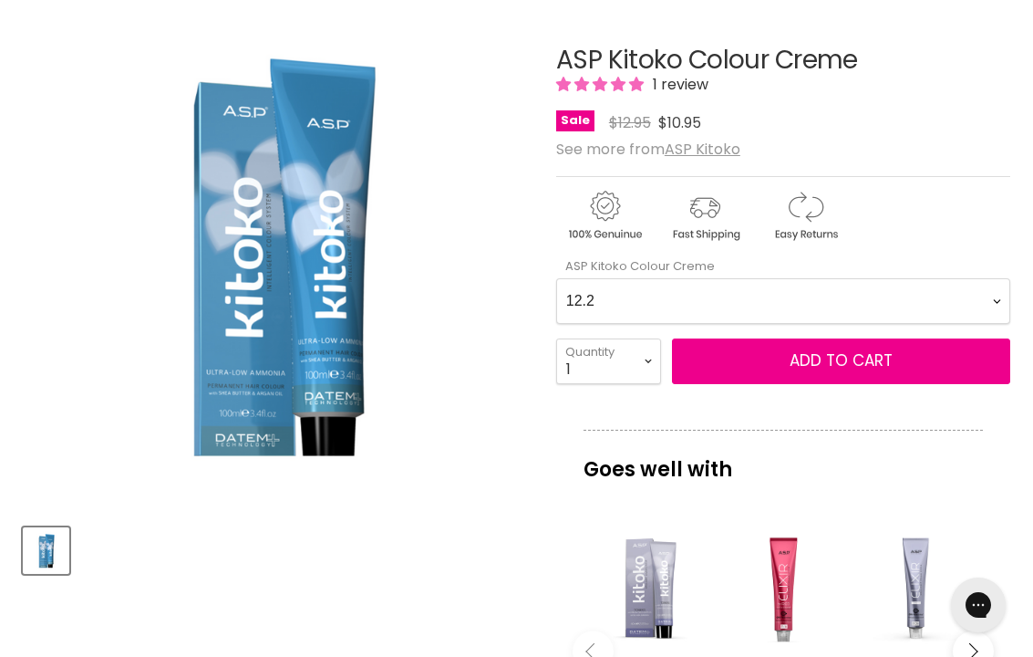
click at [811, 295] on Creme-0-0 "4.61 5.727 6.61 7.51 9.026 9.03 9.145 12.771 1.0 2.0 3.0 4.0 5.0 6.0 7.0 8.0 9.…" at bounding box center [783, 301] width 454 height 46
click at [847, 364] on span "Add to cart" at bounding box center [841, 360] width 103 height 22
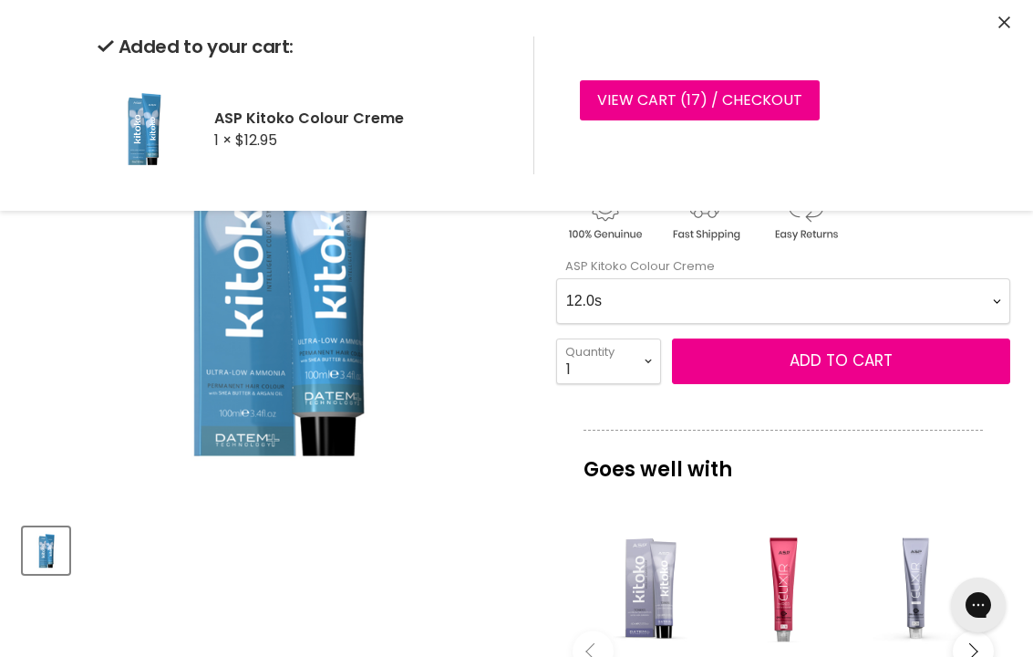
click at [743, 296] on Creme-0-0 "4.61 5.727 6.61 7.51 9.026 9.03 9.145 12.771 1.0 2.0 3.0 4.0 5.0 6.0 7.0 8.0 9.…" at bounding box center [783, 301] width 454 height 46
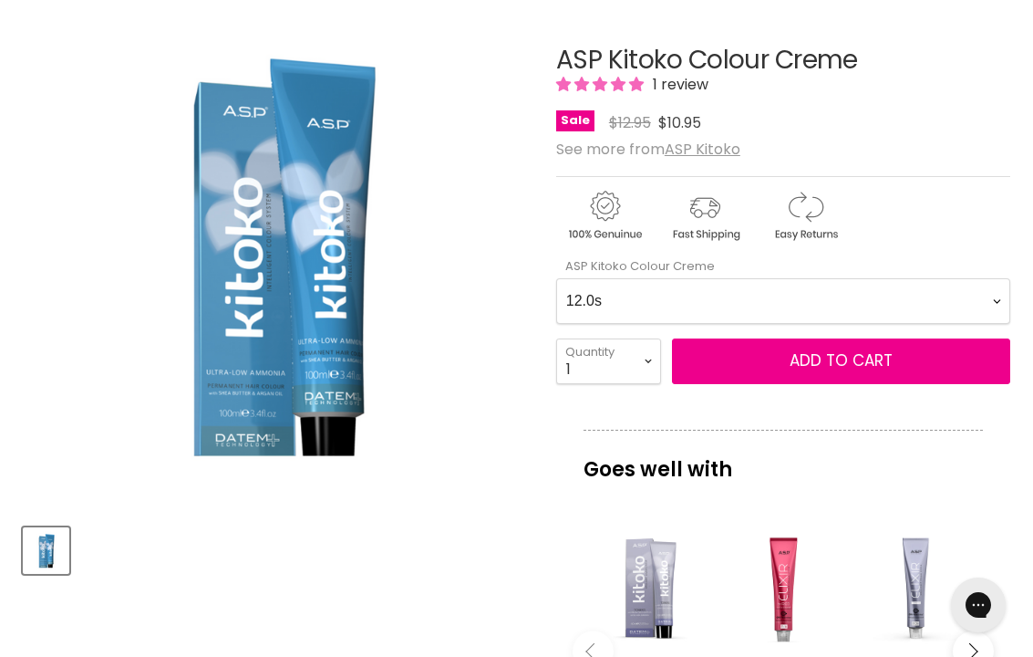
click at [783, 298] on Creme-0-0 "4.61 5.727 6.61 7.51 9.026 9.03 9.145 12.771 1.0 2.0 3.0 4.0 5.0 6.0 7.0 8.0 9.…" at bounding box center [783, 301] width 454 height 46
click at [830, 364] on span "Add to cart" at bounding box center [841, 360] width 103 height 22
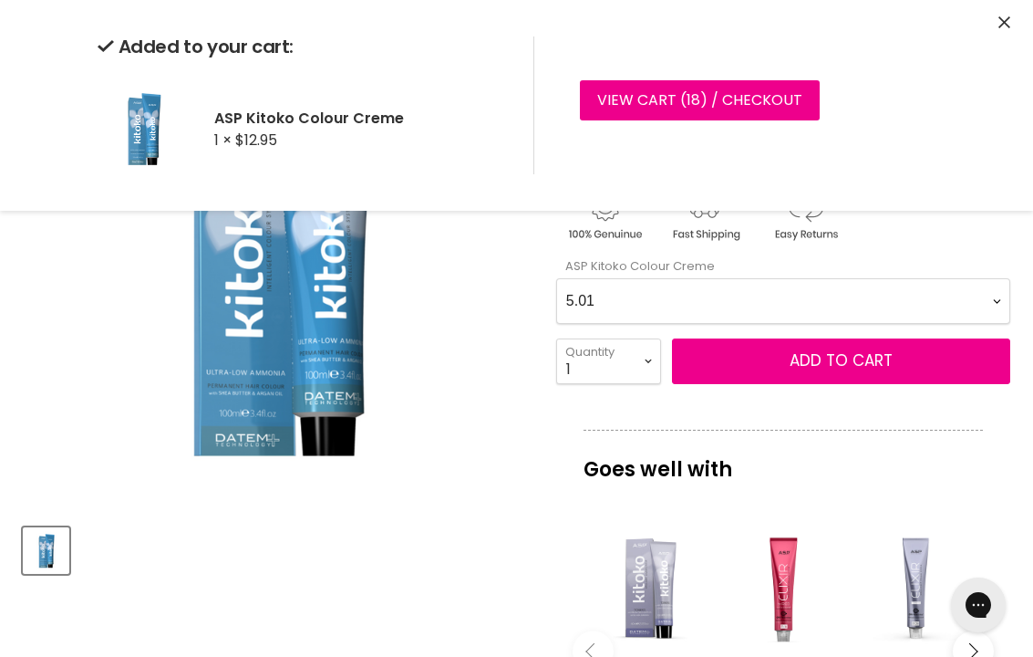
click at [858, 358] on span "Add to cart" at bounding box center [841, 360] width 103 height 22
click at [792, 296] on Creme-0-0 "4.61 5.727 6.61 7.51 9.026 9.03 9.145 12.771 1.0 2.0 3.0 4.0 5.0 6.0 7.0 8.0 9.…" at bounding box center [783, 301] width 454 height 46
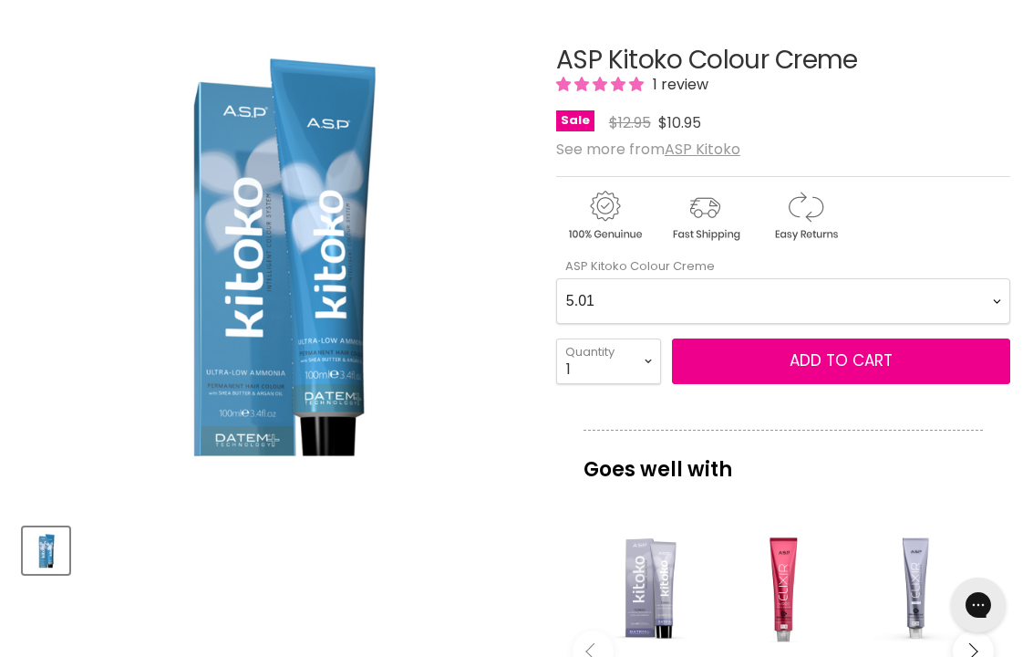
click at [793, 292] on Creme-0-0 "4.61 5.727 6.61 7.51 9.026 9.03 9.145 12.771 1.0 2.0 3.0 4.0 5.0 6.0 7.0 8.0 9.…" at bounding box center [783, 301] width 454 height 46
click at [854, 354] on span "Add to cart" at bounding box center [841, 360] width 103 height 22
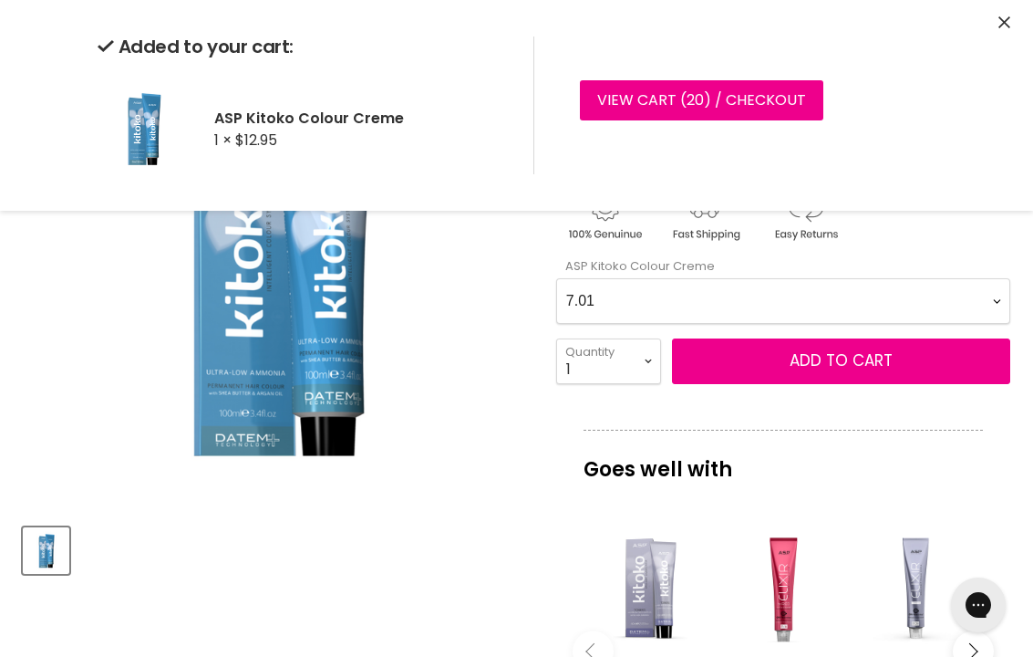
click at [857, 350] on span "Add to cart" at bounding box center [841, 360] width 103 height 22
click at [814, 297] on Creme-0-0 "4.61 5.727 6.61 7.51 9.026 9.03 9.145 12.771 1.0 2.0 3.0 4.0 5.0 6.0 7.0 8.0 9.…" at bounding box center [783, 301] width 454 height 46
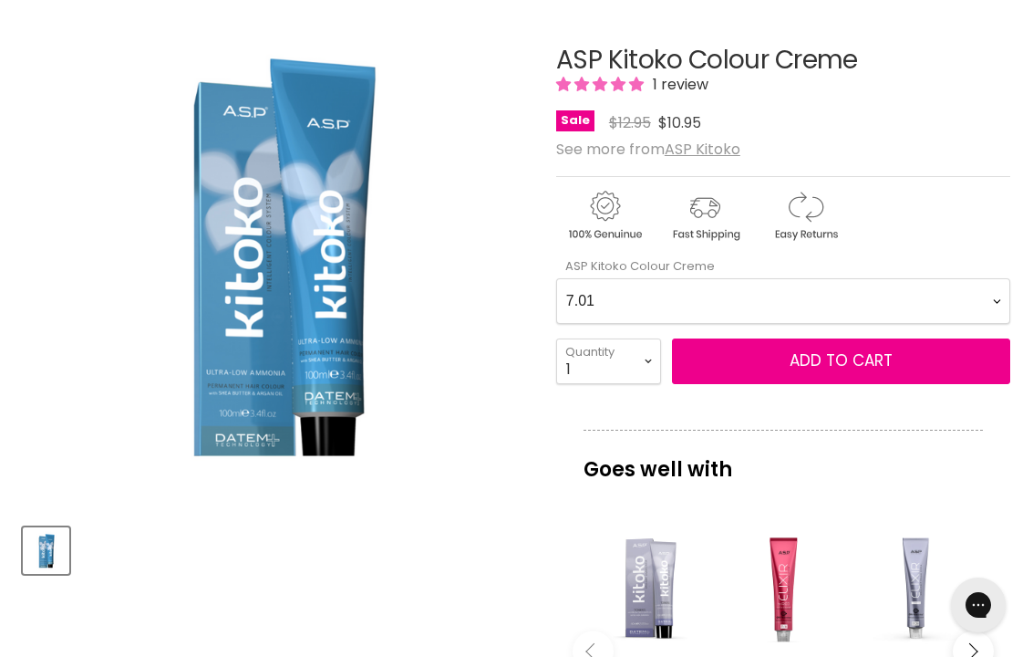
click at [855, 292] on Creme-0-0 "4.61 5.727 6.61 7.51 9.026 9.03 9.145 12.771 1.0 2.0 3.0 4.0 5.0 6.0 7.0 8.0 9.…" at bounding box center [783, 301] width 454 height 46
click at [860, 355] on span "Add to cart" at bounding box center [841, 360] width 103 height 22
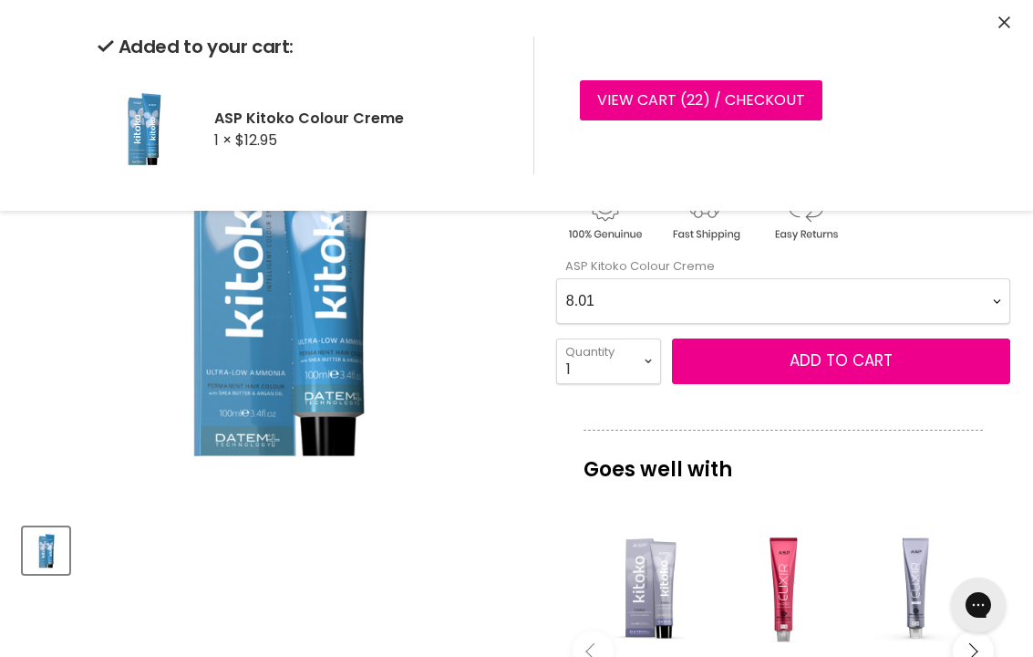
click at [856, 359] on span "Add to cart" at bounding box center [841, 360] width 103 height 22
click at [831, 292] on Creme-0-0 "4.61 5.727 6.61 7.51 9.026 9.03 9.145 12.771 1.0 2.0 3.0 4.0 5.0 6.0 7.0 8.0 9.…" at bounding box center [783, 301] width 454 height 46
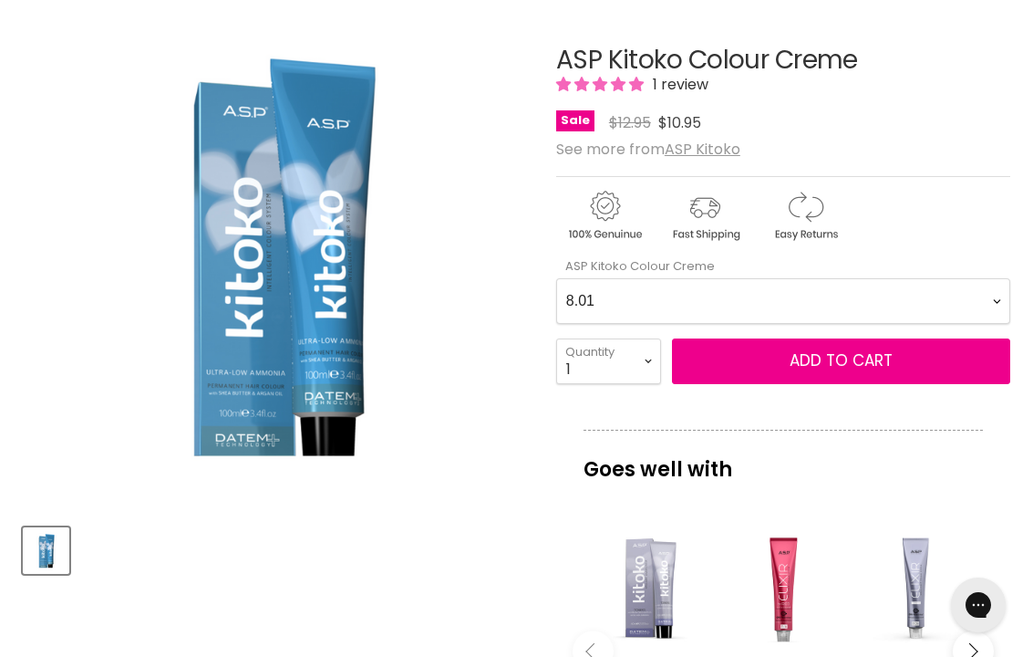
click at [813, 295] on Creme-0-0 "4.61 5.727 6.61 7.51 9.026 9.03 9.145 12.771 1.0 2.0 3.0 4.0 5.0 6.0 7.0 8.0 9.…" at bounding box center [783, 301] width 454 height 46
click at [864, 356] on span "Add to cart" at bounding box center [841, 360] width 103 height 22
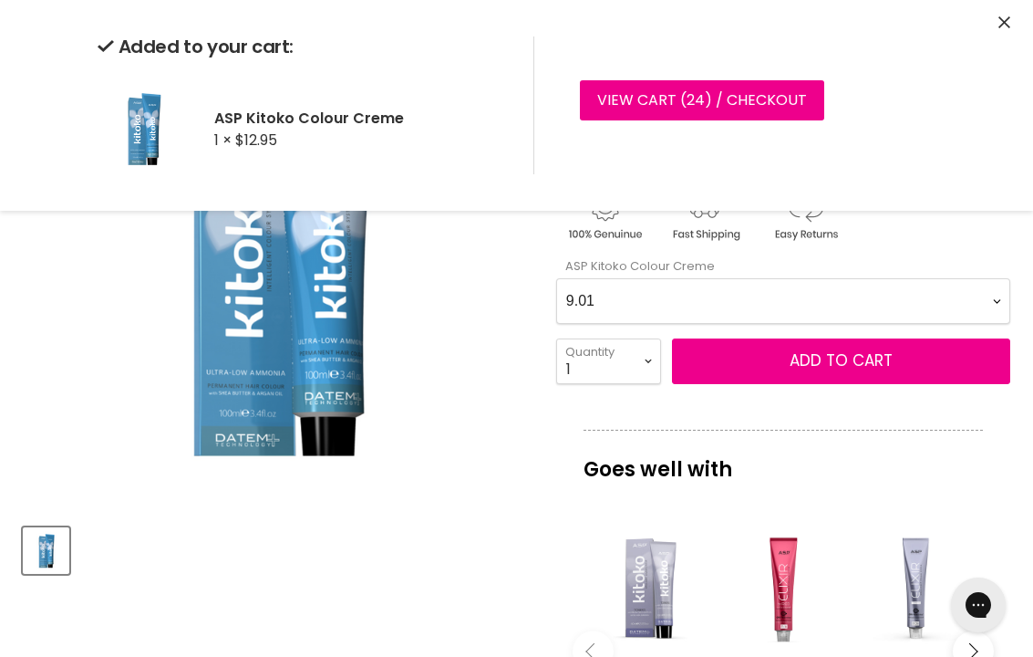
click at [808, 297] on Creme-0-0 "4.61 5.727 6.61 7.51 9.026 9.03 9.145 12.771 1.0 2.0 3.0 4.0 5.0 6.0 7.0 8.0 9.…" at bounding box center [783, 301] width 454 height 46
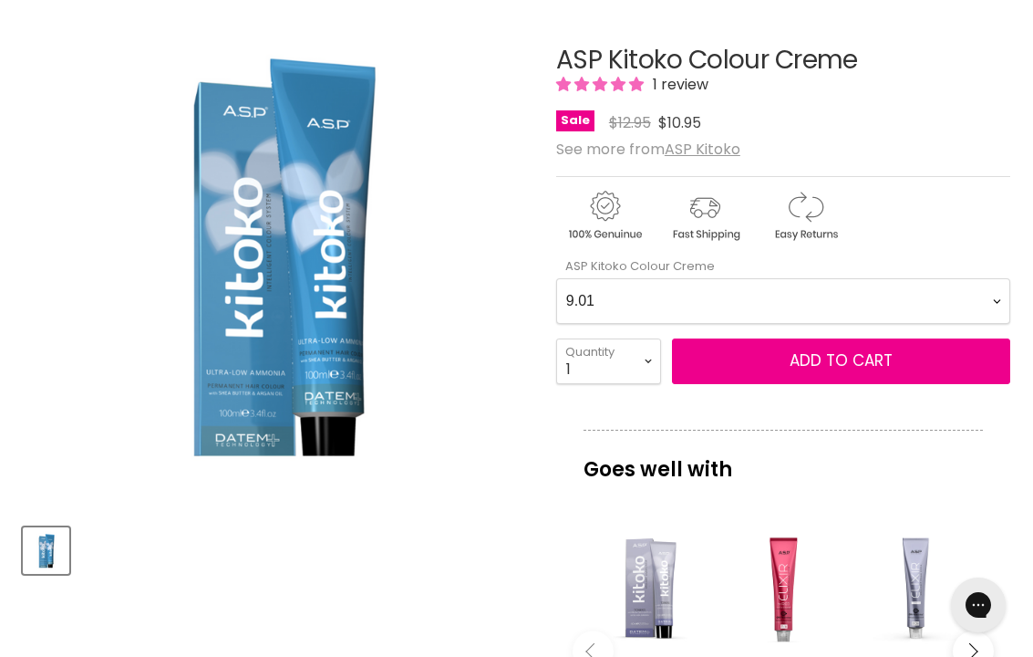
click at [786, 293] on Creme-0-0 "4.61 5.727 6.61 7.51 9.026 9.03 9.145 12.771 1.0 2.0 3.0 4.0 5.0 6.0 7.0 8.0 9.…" at bounding box center [783, 301] width 454 height 46
click at [852, 357] on span "Add to cart" at bounding box center [841, 360] width 103 height 22
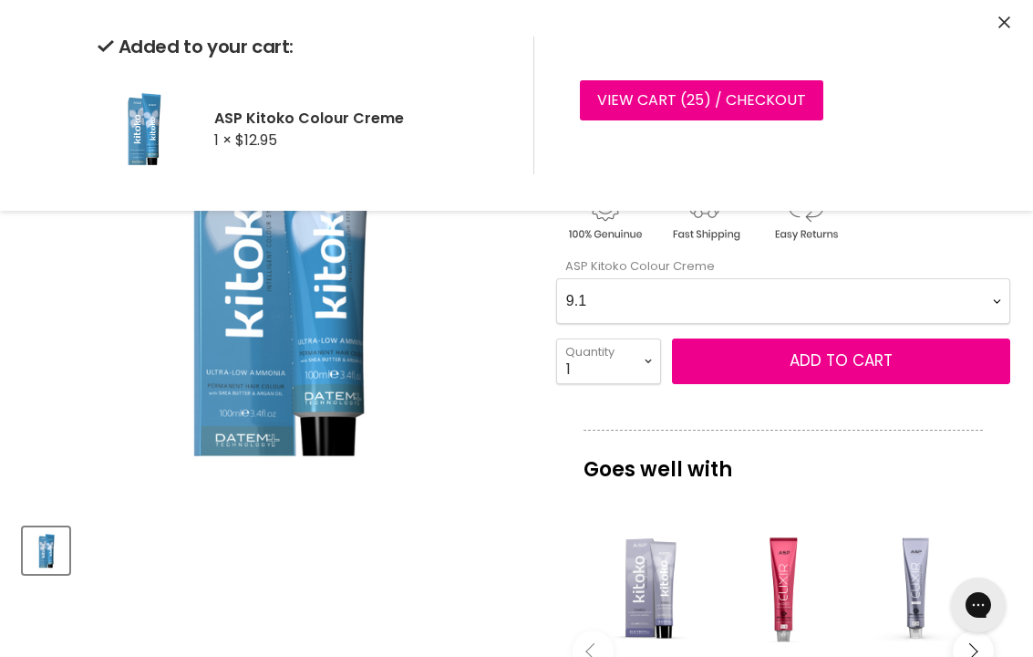
click at [824, 294] on Creme-0-0 "4.61 5.727 6.61 7.51 9.026 9.03 9.145 12.771 1.0 2.0 3.0 4.0 5.0 6.0 7.0 8.0 9.…" at bounding box center [783, 301] width 454 height 46
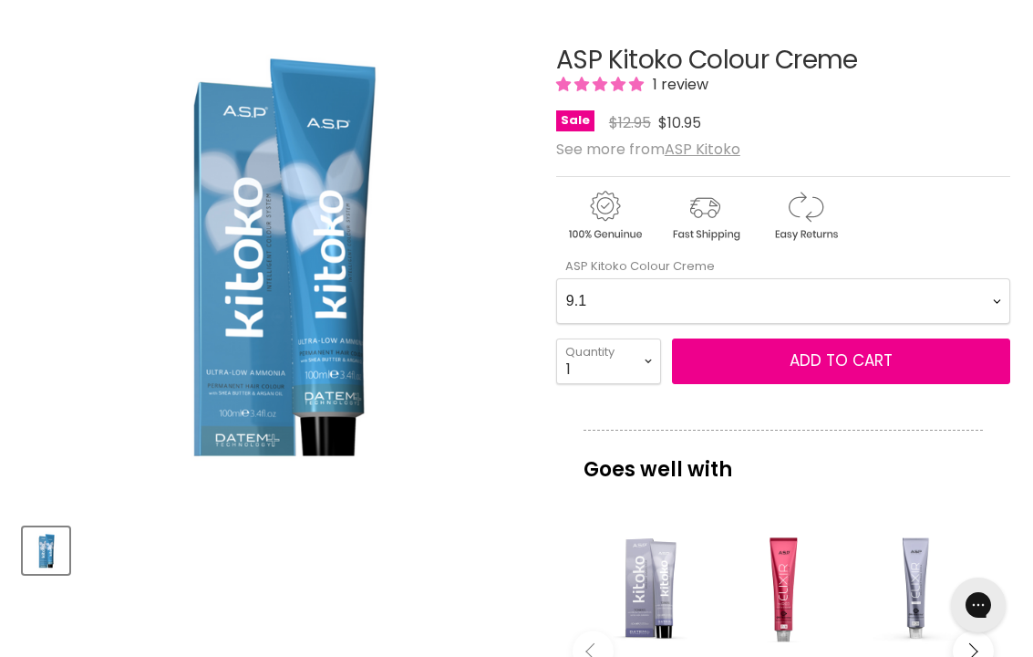
click at [809, 294] on Creme-0-0 "4.61 5.727 6.61 7.51 9.026 9.03 9.145 12.771 1.0 2.0 3.0 4.0 5.0 6.0 7.0 8.0 9.…" at bounding box center [783, 301] width 454 height 46
click at [857, 357] on span "Add to cart" at bounding box center [841, 360] width 103 height 22
click at [800, 293] on Creme-0-0 "4.61 5.727 6.61 7.51 9.026 9.03 9.145 12.771 1.0 2.0 3.0 4.0 5.0 6.0 7.0 8.0 9.…" at bounding box center [783, 301] width 454 height 46
click at [819, 302] on Creme-0-0 "4.61 5.727 6.61 7.51 9.026 9.03 9.145 12.771 1.0 2.0 3.0 4.0 5.0 6.0 7.0 8.0 9.…" at bounding box center [783, 301] width 454 height 46
click at [853, 357] on span "Add to cart" at bounding box center [841, 360] width 103 height 22
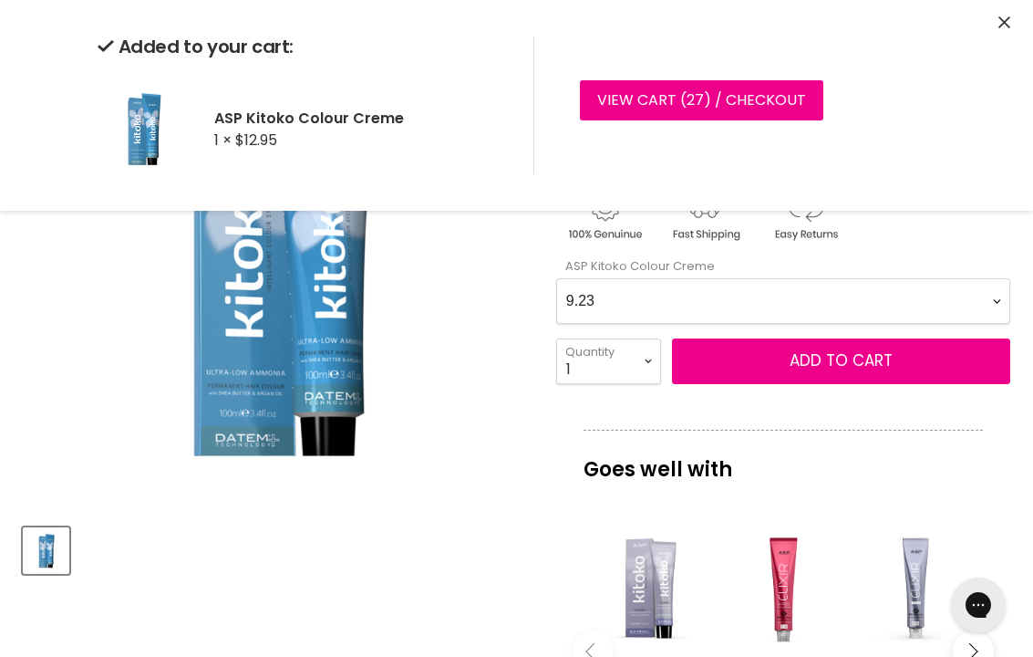
click at [798, 297] on Creme-0-0 "4.61 5.727 6.61 7.51 9.026 9.03 9.145 12.771 1.0 2.0 3.0 4.0 5.0 6.0 7.0 8.0 9.…" at bounding box center [783, 301] width 454 height 46
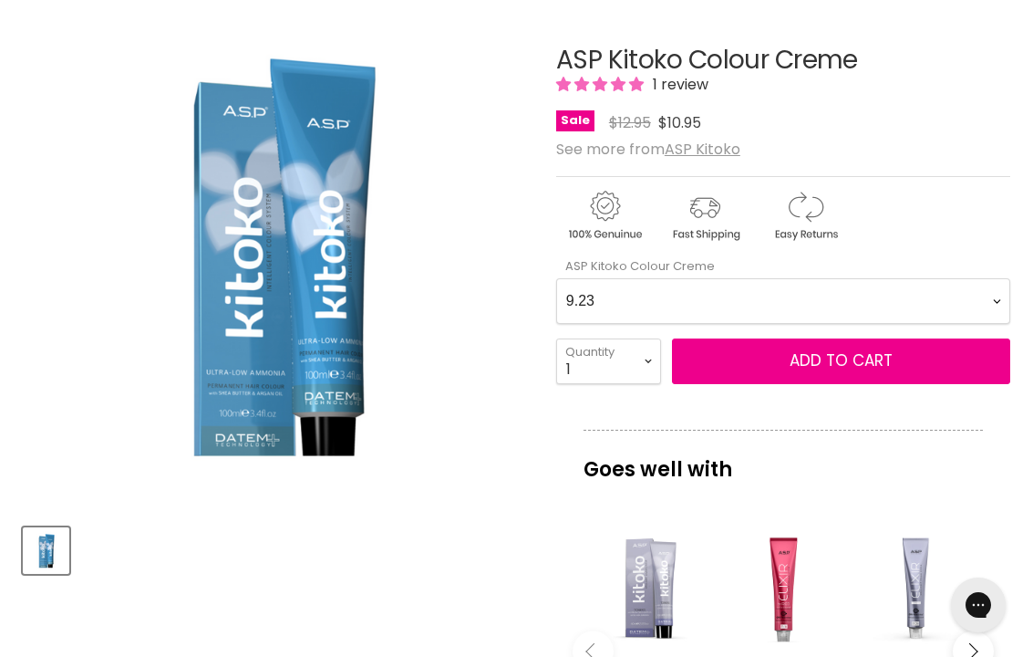
click at [860, 310] on Creme-0-0 "4.61 5.727 6.61 7.51 9.026 9.03 9.145 12.771 1.0 2.0 3.0 4.0 5.0 6.0 7.0 8.0 9.…" at bounding box center [783, 301] width 454 height 46
select Creme-0-0 "3.66"
click at [856, 360] on span "Add to cart" at bounding box center [841, 360] width 103 height 22
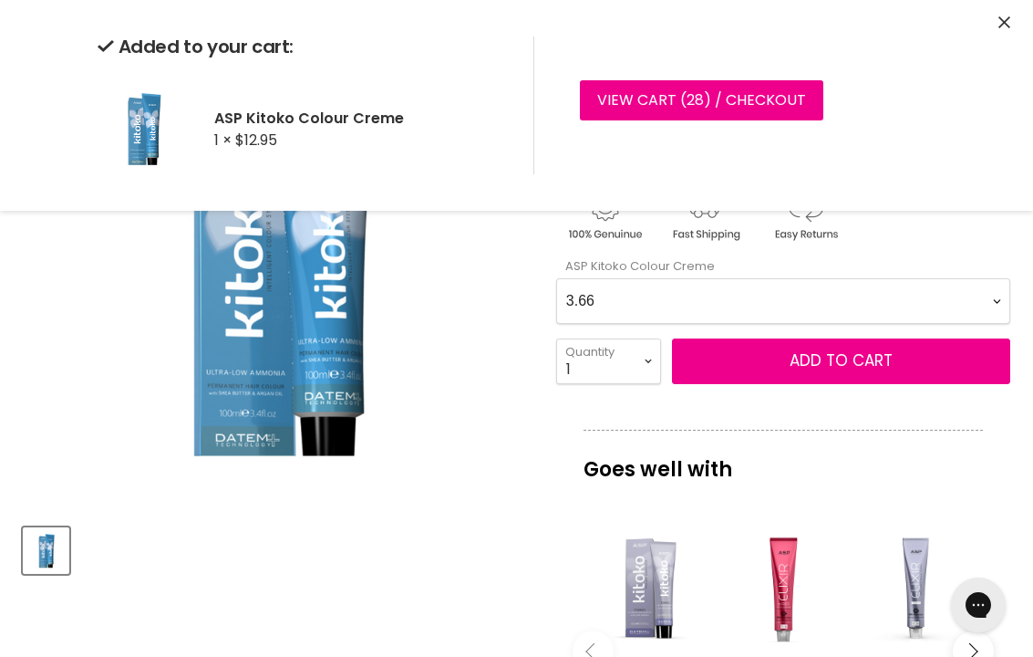
click at [1024, 14] on div "Added to your cart: ASP Kitoko Colour Creme 1 × $12.95 View cart ( 28 ) / Check…" at bounding box center [516, 105] width 1033 height 211
click at [1016, 17] on div "Added to your cart: ASP Kitoko Colour Creme 1 × $12.95 View cart ( 28 ) / Check…" at bounding box center [516, 105] width 1033 height 211
click at [1008, 16] on icon "Close" at bounding box center [1005, 22] width 12 height 12
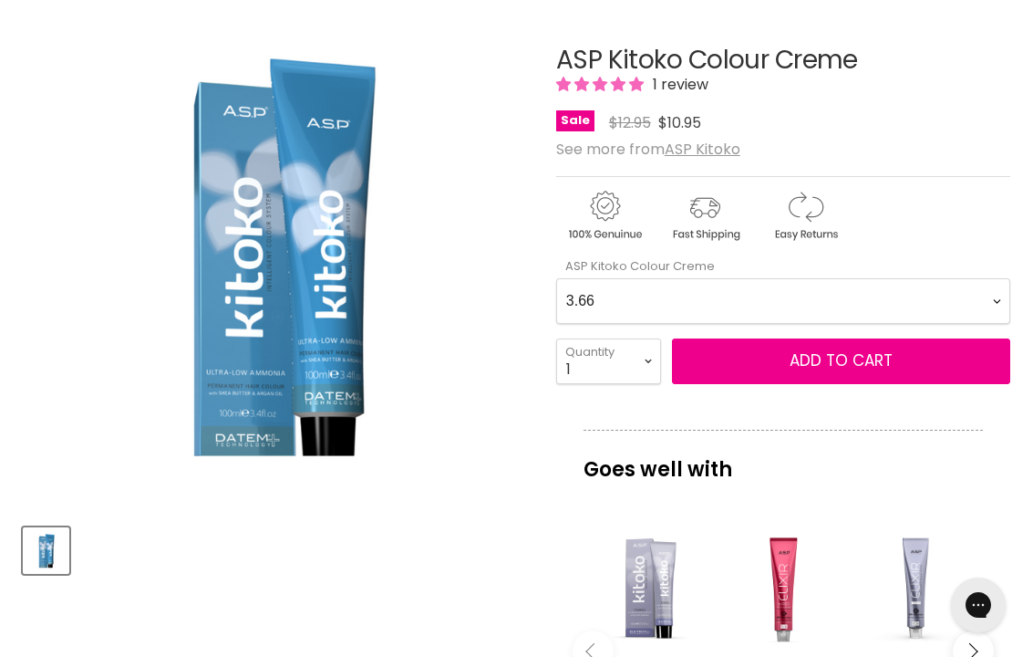
click at [944, 92] on div "1 review" at bounding box center [783, 84] width 454 height 21
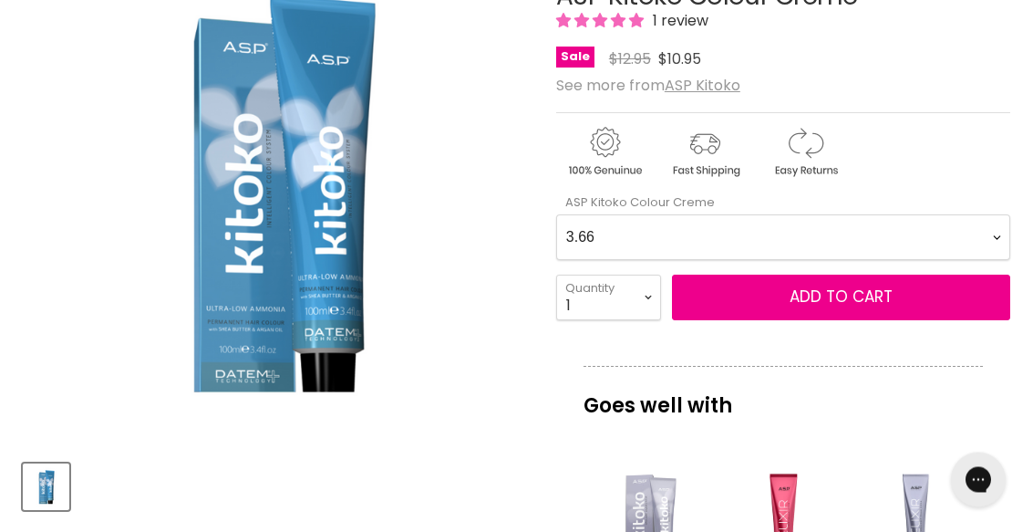
scroll to position [0, 0]
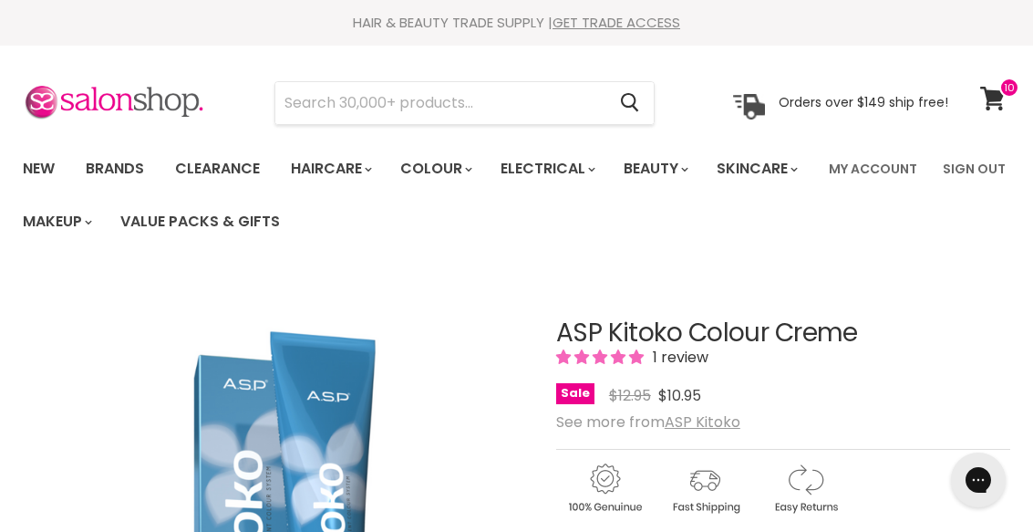
click at [129, 166] on link "Brands" at bounding box center [115, 169] width 86 height 38
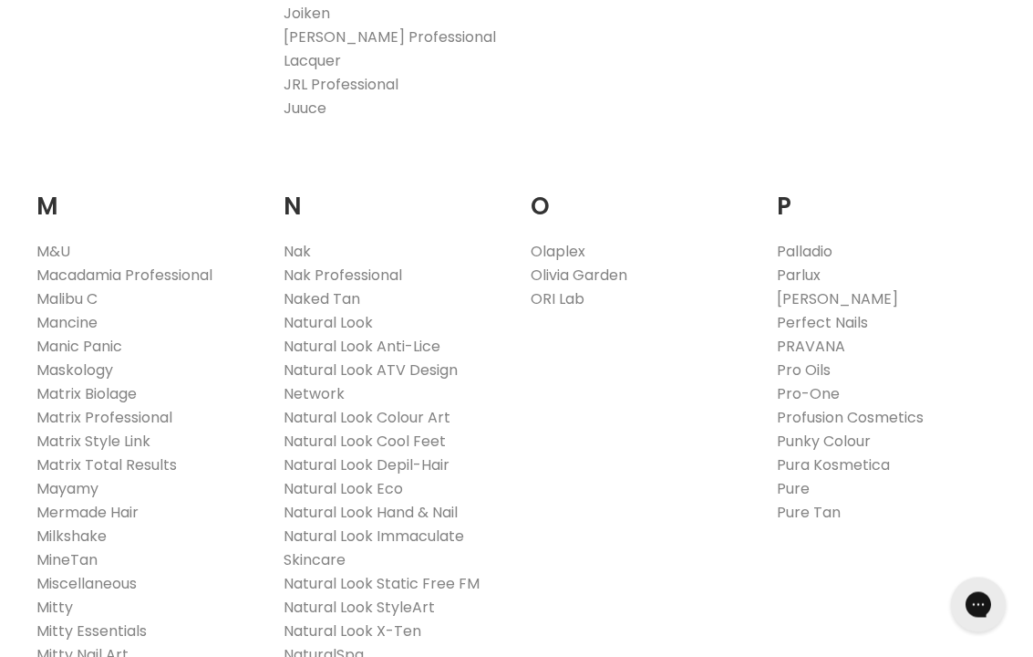
scroll to position [1964, 0]
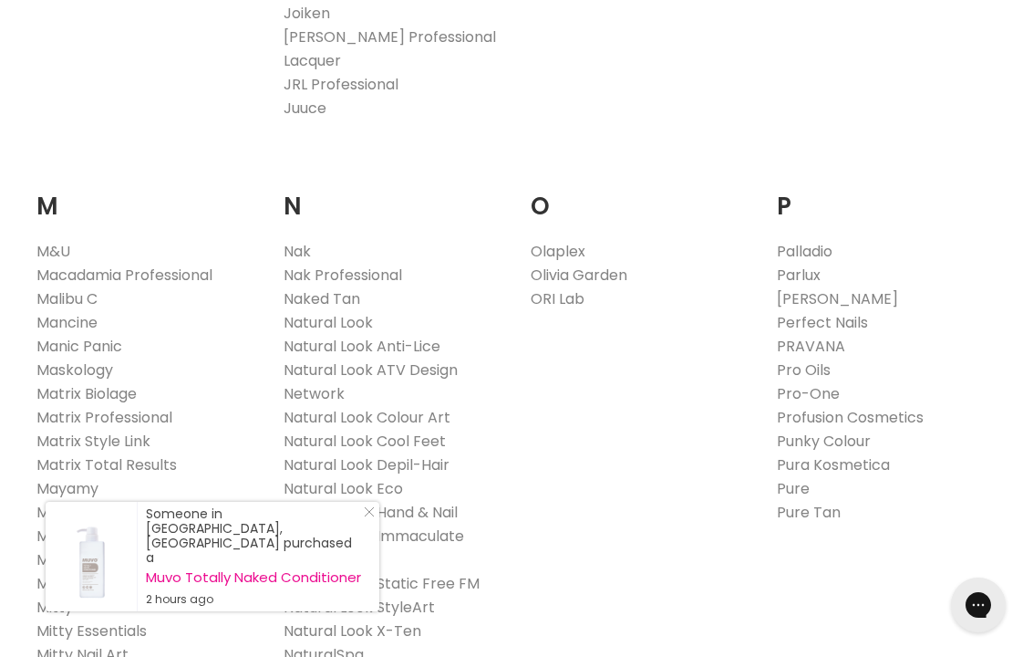
click at [359, 312] on link "Natural Look" at bounding box center [328, 322] width 89 height 21
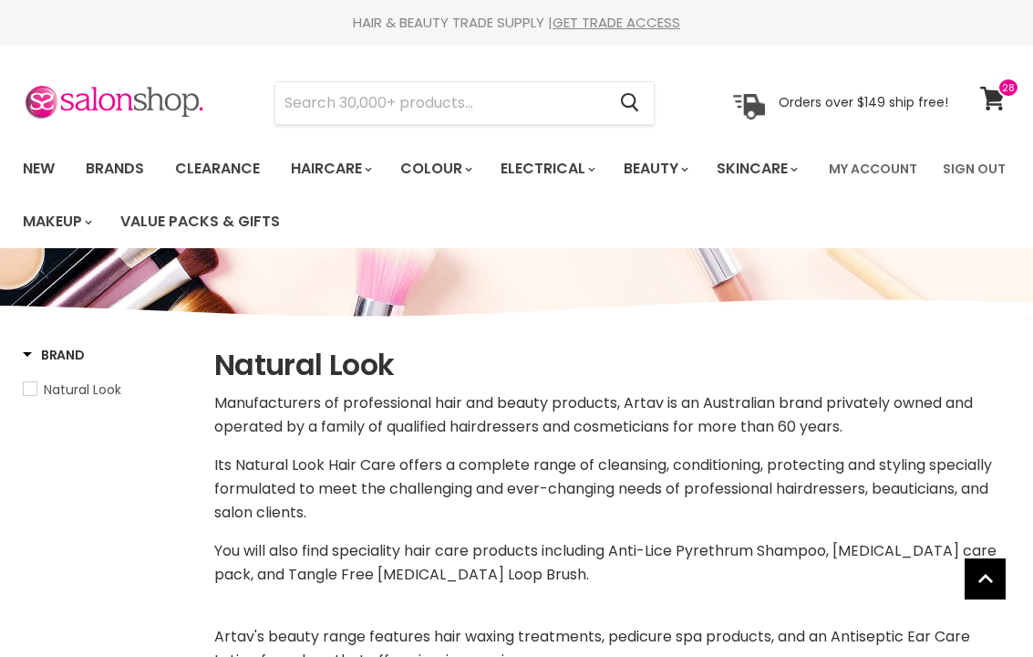
select select "manual"
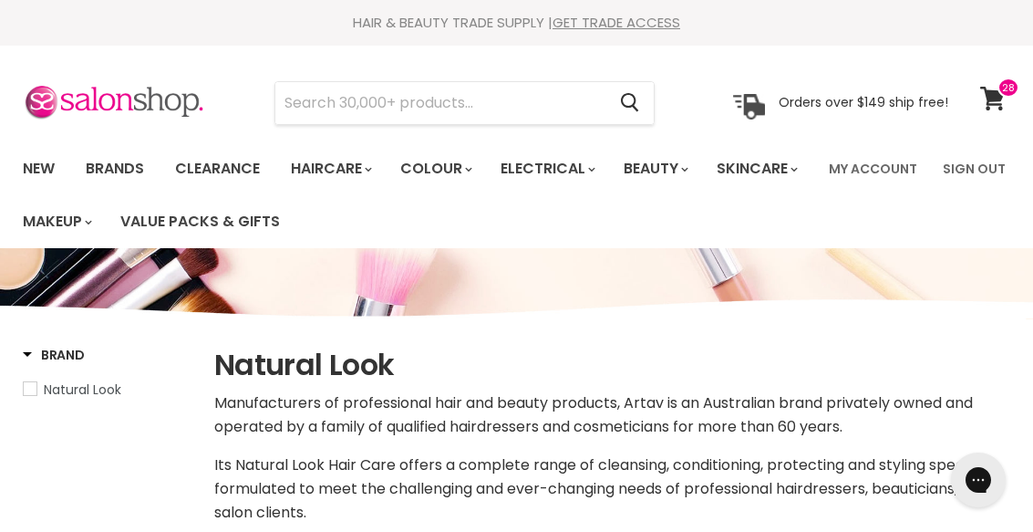
click at [1008, 98] on link "View cart" at bounding box center [995, 99] width 48 height 42
